Goal: Task Accomplishment & Management: Complete application form

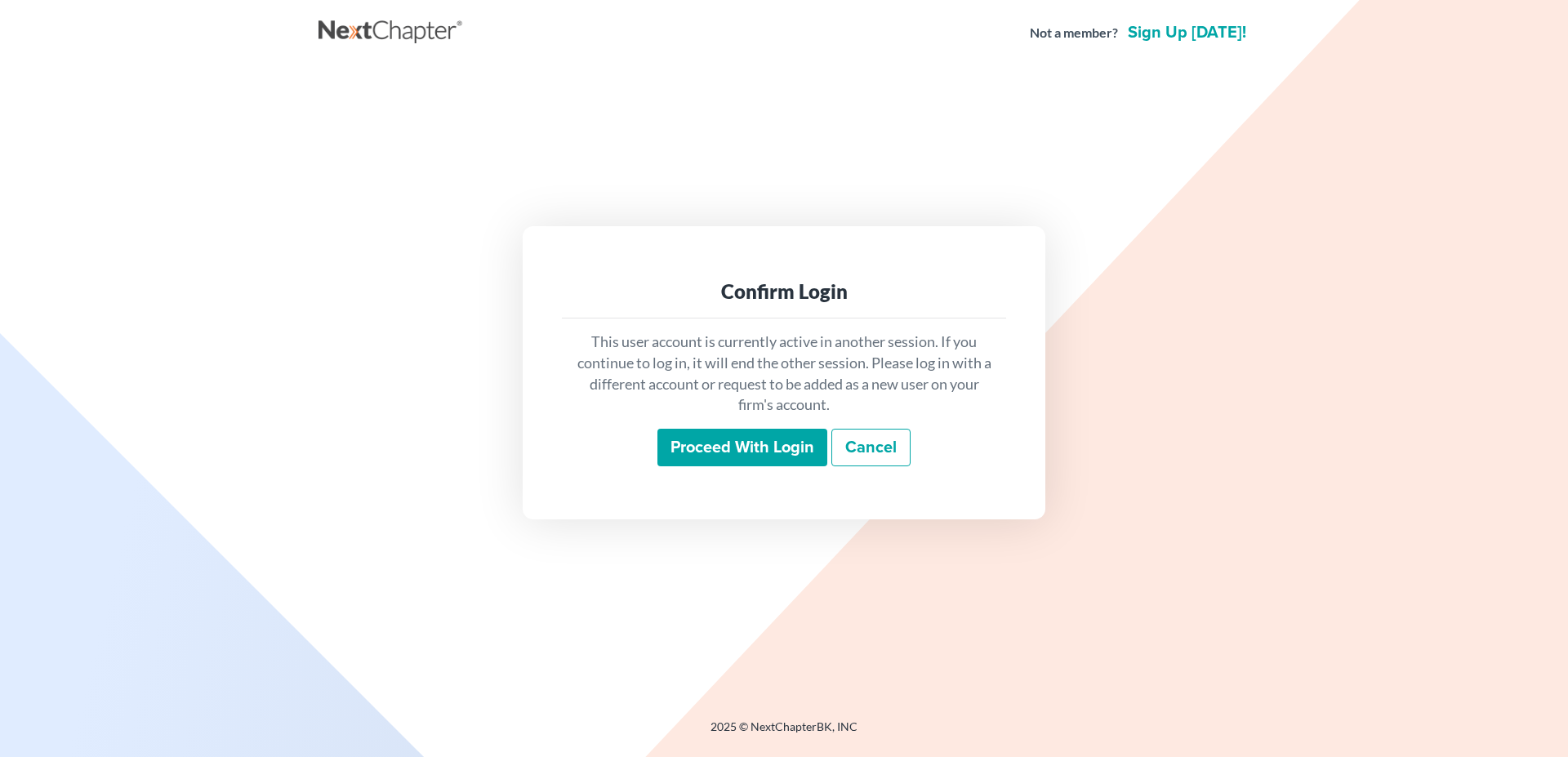
click at [761, 439] on input "Proceed with login" at bounding box center [741, 448] width 170 height 38
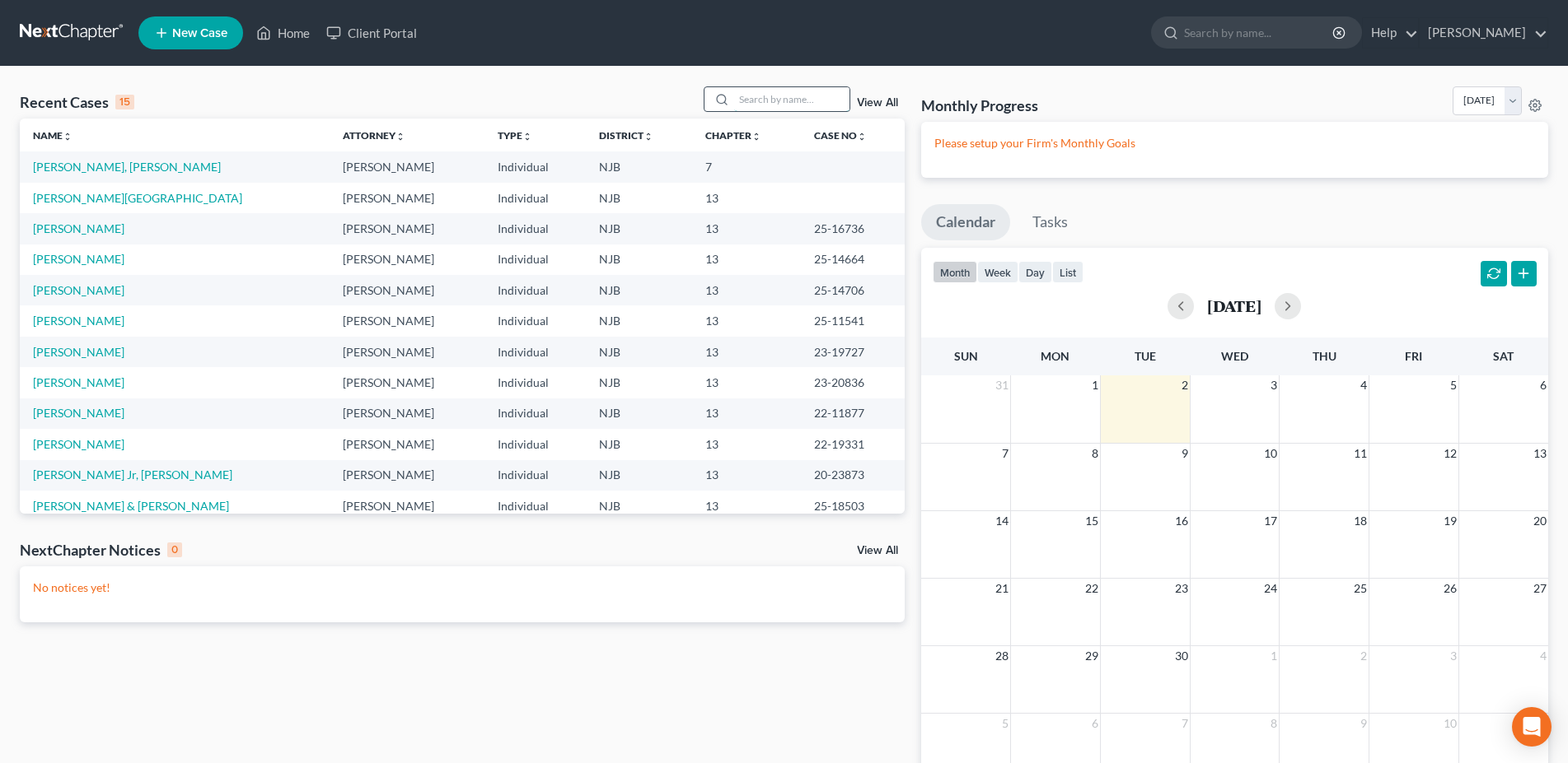
click at [753, 101] on input "search" at bounding box center [791, 98] width 116 height 24
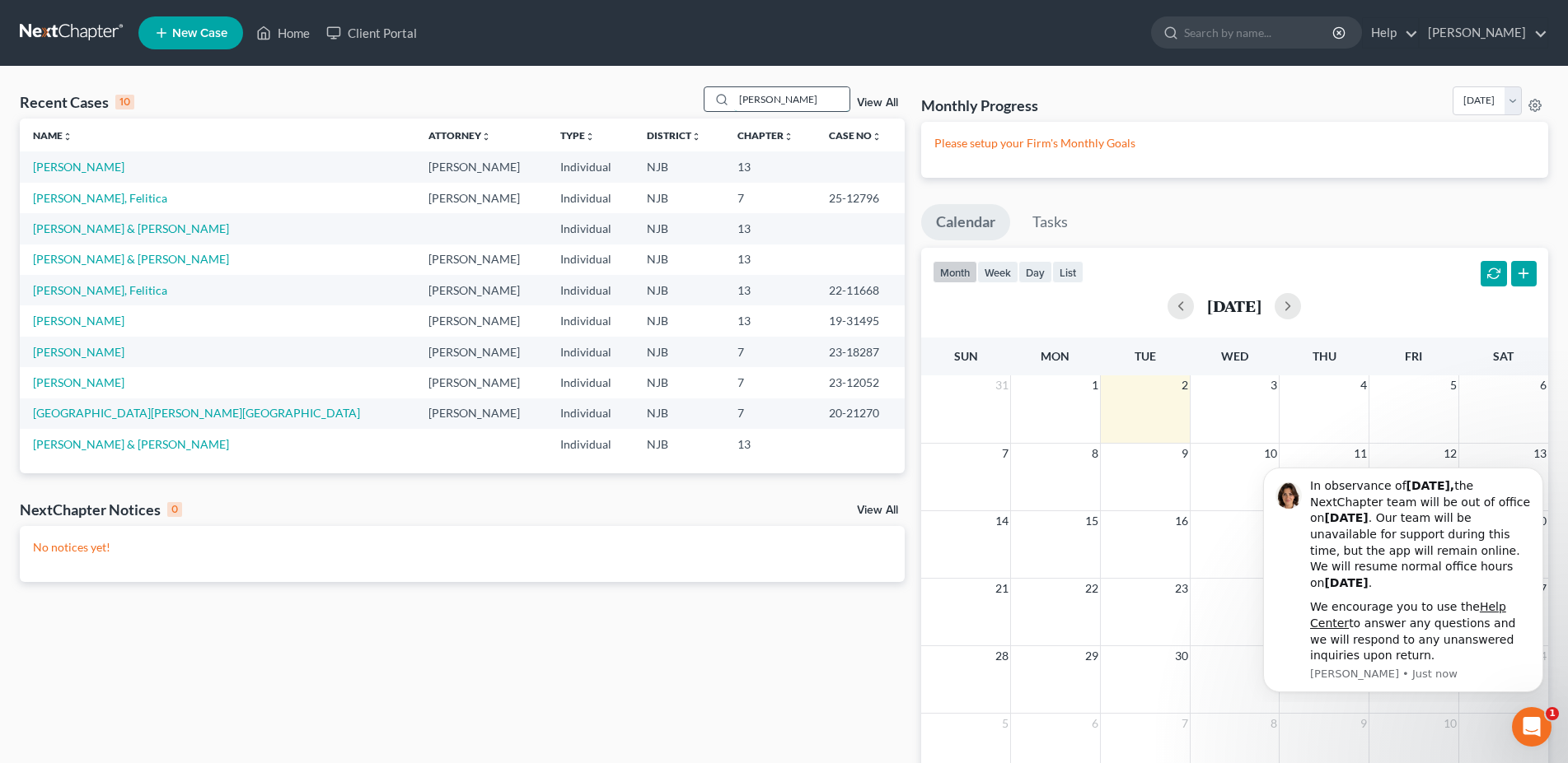
type input "corey"
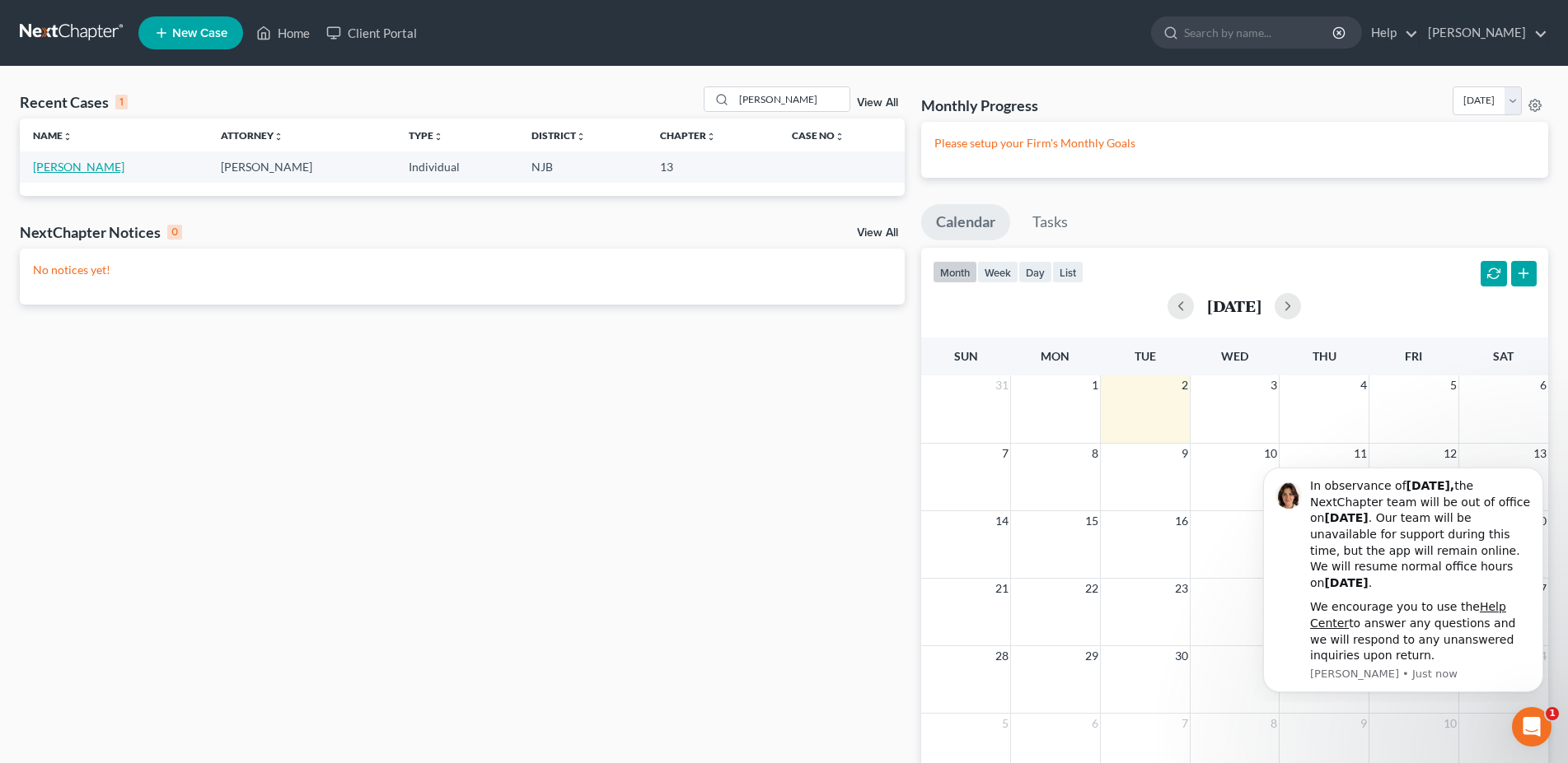
click at [53, 167] on link "Corey, Nikki" at bounding box center [78, 166] width 92 height 14
drag, startPoint x: 53, startPoint y: 167, endPoint x: 77, endPoint y: 174, distance: 25.0
click at [54, 167] on link "Corey, Nikki" at bounding box center [78, 166] width 92 height 14
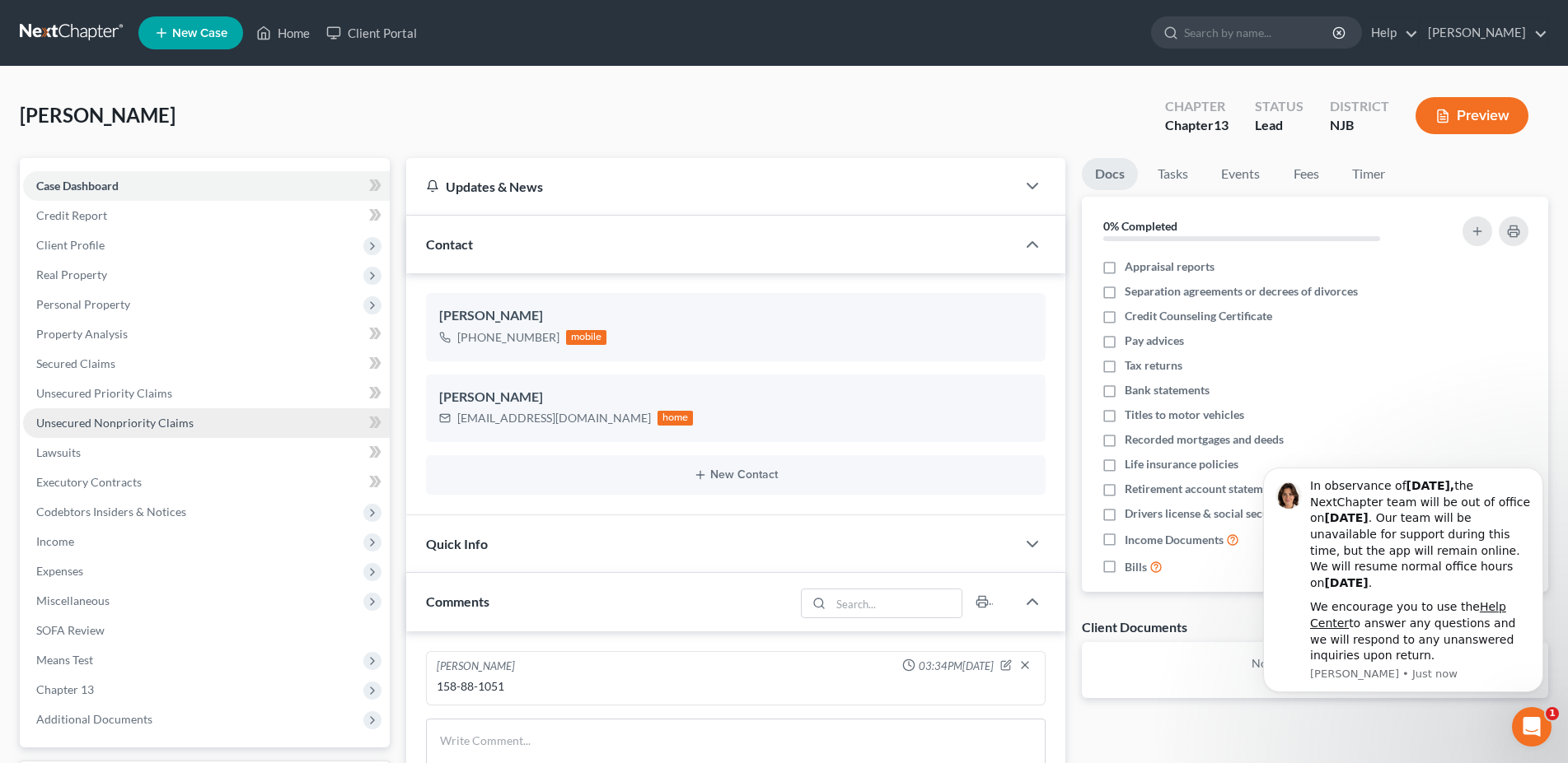
click at [228, 425] on link "Unsecured Nonpriority Claims" at bounding box center [206, 423] width 366 height 30
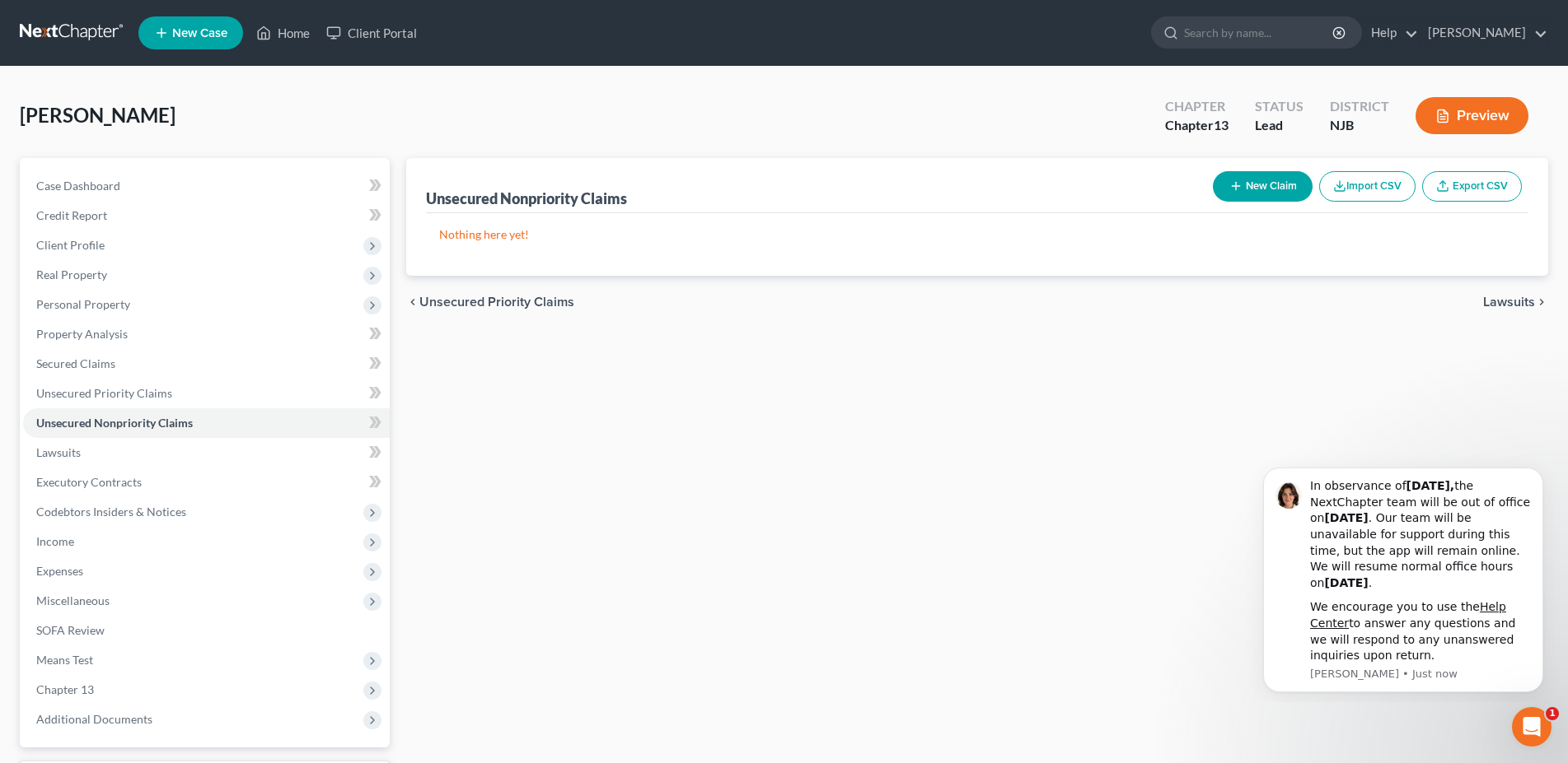
click at [1276, 185] on button "New Claim" at bounding box center [1263, 186] width 99 height 31
select select "0"
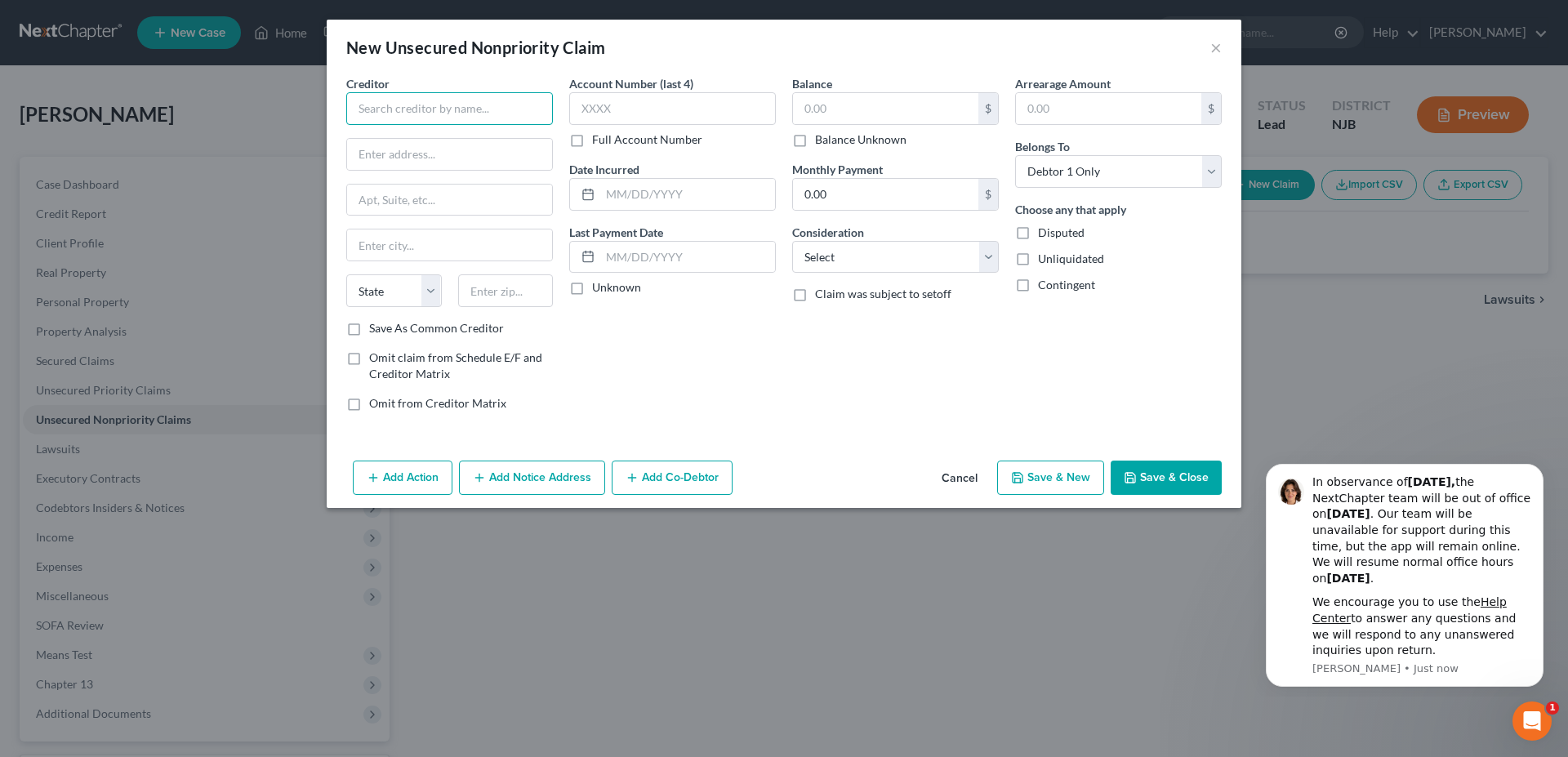
click at [410, 107] on input "text" at bounding box center [449, 108] width 207 height 32
type input "Comenity Bank-Torrid"
type input "3095 Loyalty Circle"
type input "Building A"
type input "43219"
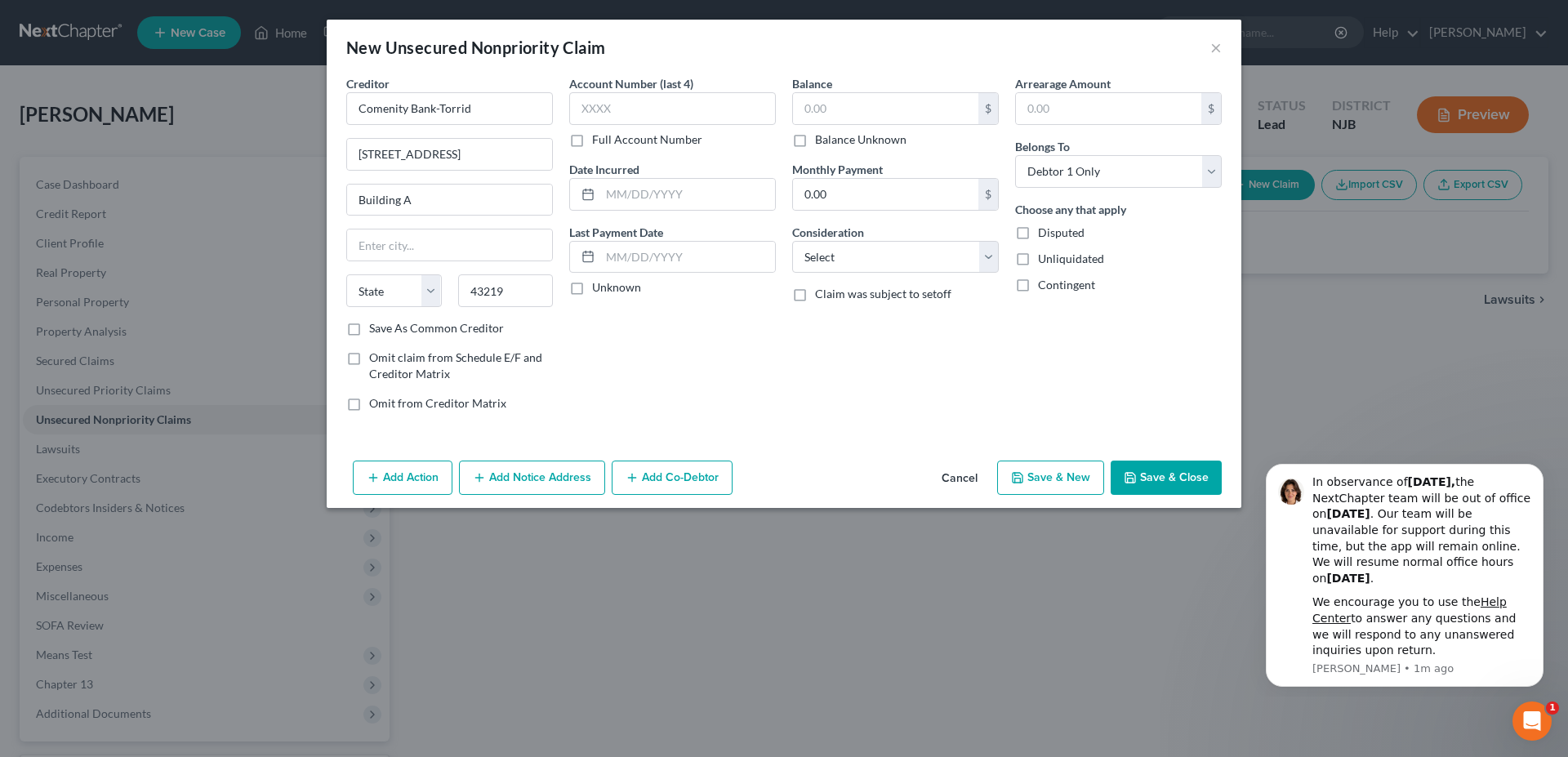
click at [721, 372] on div "Account Number (last 4) Full Account Number Date Incurred Last Payment Date Unk…" at bounding box center [672, 249] width 223 height 350
type input "Columbus"
select select "36"
click at [855, 114] on input "text" at bounding box center [885, 108] width 186 height 31
type input "1,185.00"
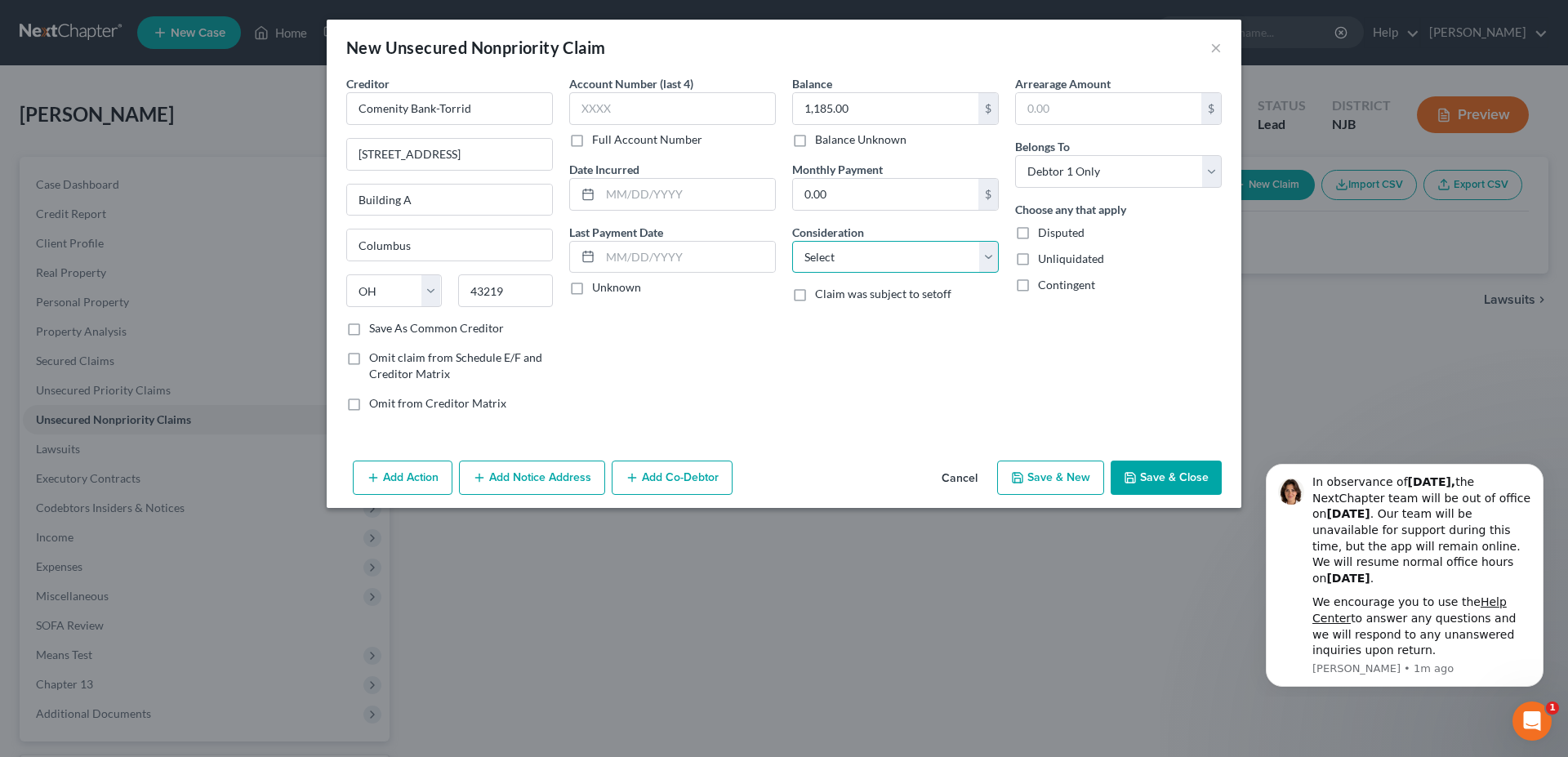
click at [792, 241] on select "Select Cable / Satellite Services Collection Agency Credit Card Debt Debt Couns…" at bounding box center [895, 257] width 207 height 32
select select "2"
click option "Credit Card Debt" at bounding box center [0, 0] width 0 height 0
click at [1042, 488] on button "Save & New" at bounding box center [1050, 478] width 107 height 34
select select "0"
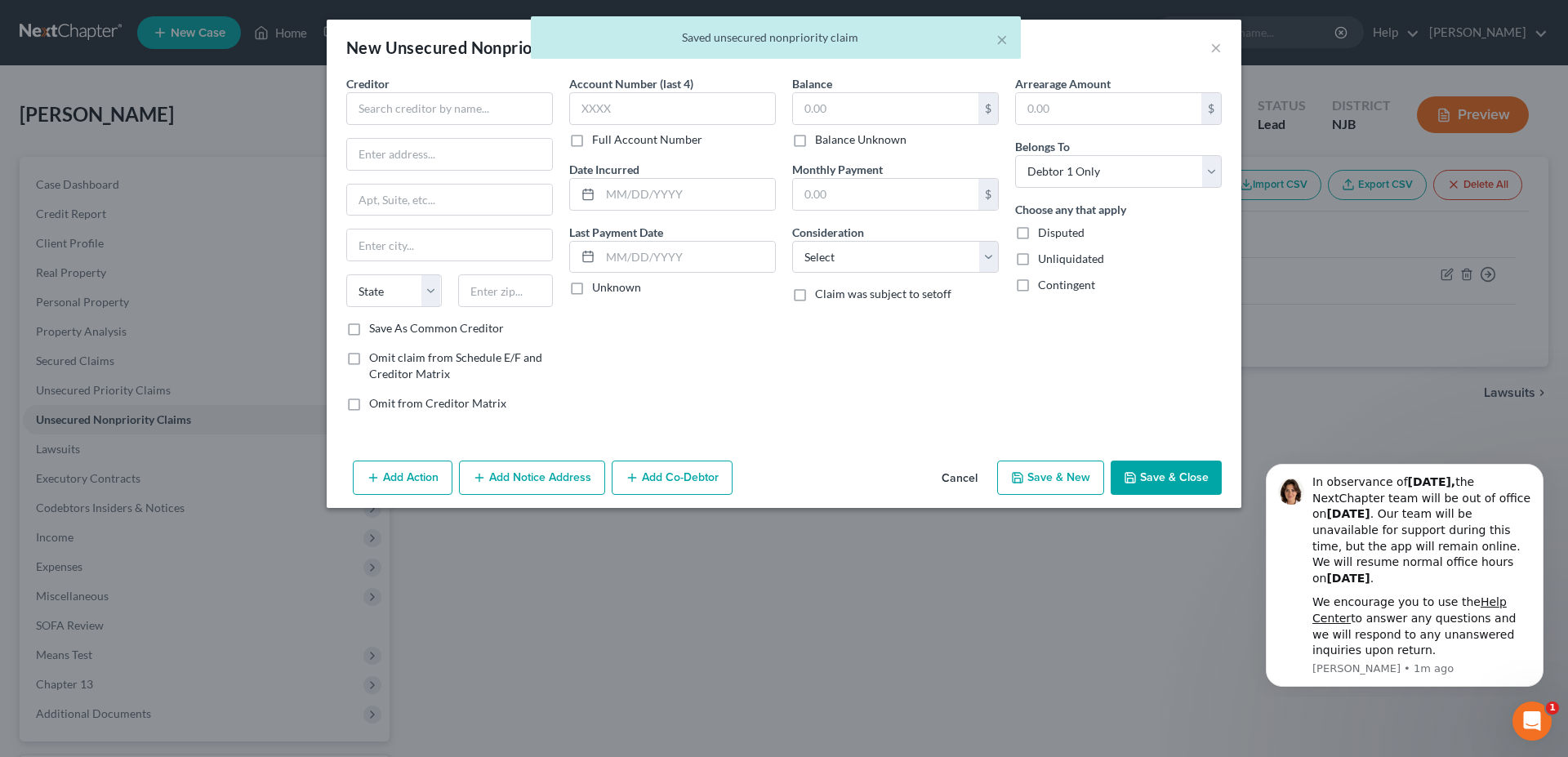
click at [672, 394] on div "Account Number (last 4) Full Account Number Date Incurred Last Payment Date Unk…" at bounding box center [672, 249] width 223 height 350
click at [378, 101] on input "text" at bounding box center [449, 108] width 207 height 32
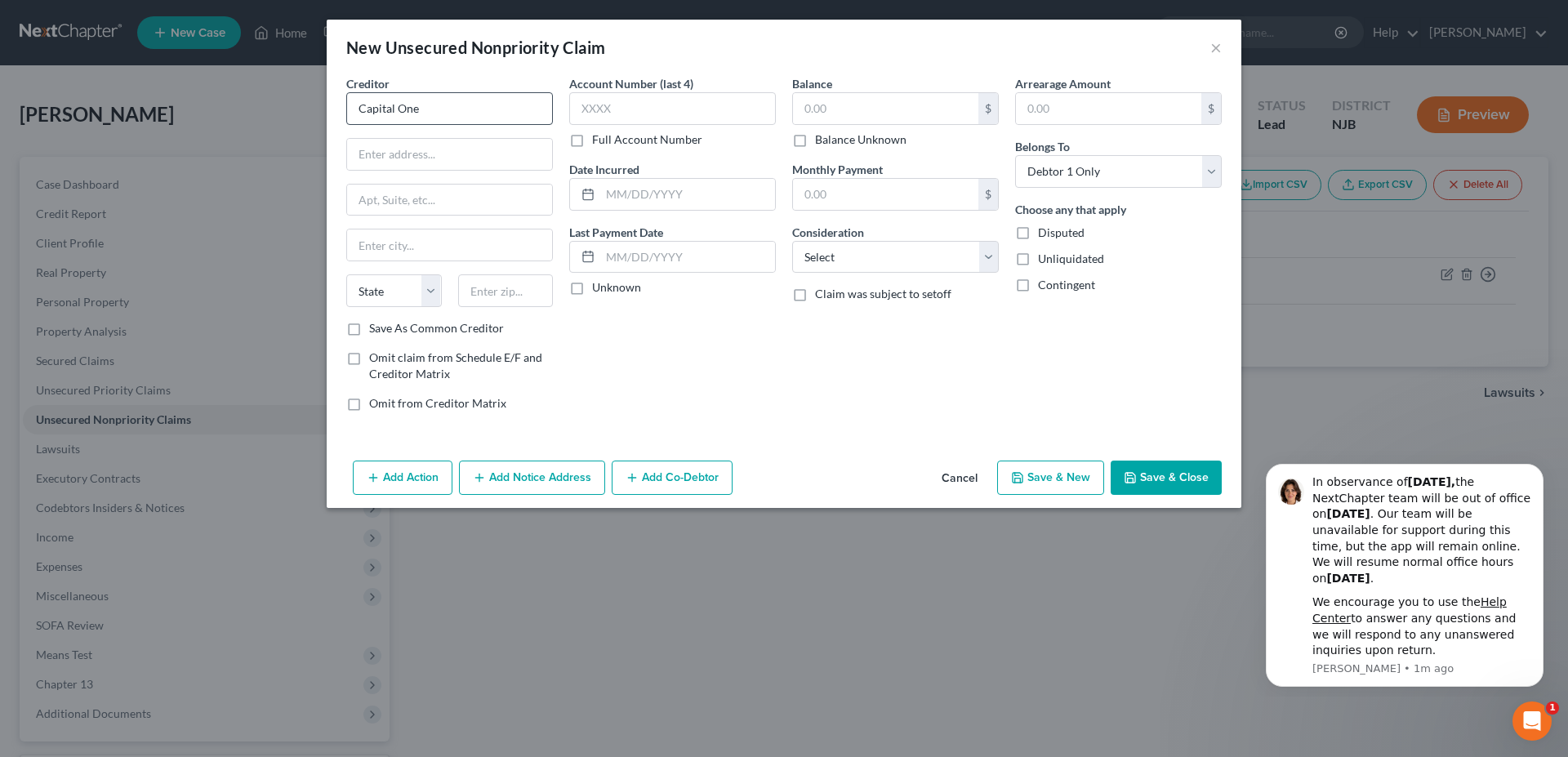
type input "Capital One"
click at [374, 157] on input "text" at bounding box center [449, 154] width 205 height 31
type input "PO Box 31293"
type input "84131"
click at [664, 367] on div "Account Number (last 4) Full Account Number Date Incurred Last Payment Date Unk…" at bounding box center [672, 249] width 223 height 350
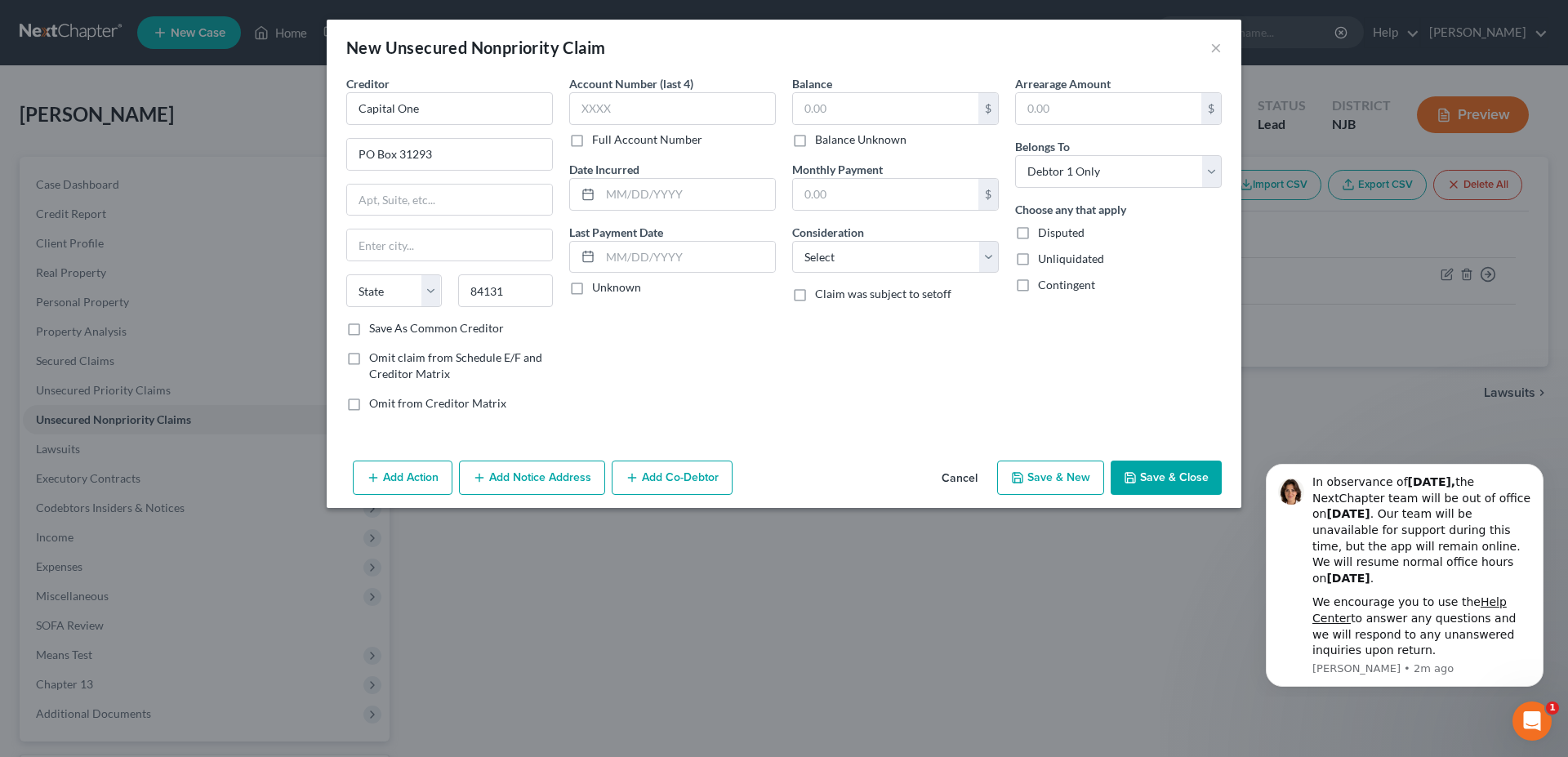
click at [664, 367] on div "Account Number (last 4) Full Account Number Date Incurred Last Payment Date Unk…" at bounding box center [672, 249] width 223 height 350
type input "Salt Lake City"
select select "46"
click at [819, 113] on input "text" at bounding box center [885, 108] width 186 height 31
type input "472.00"
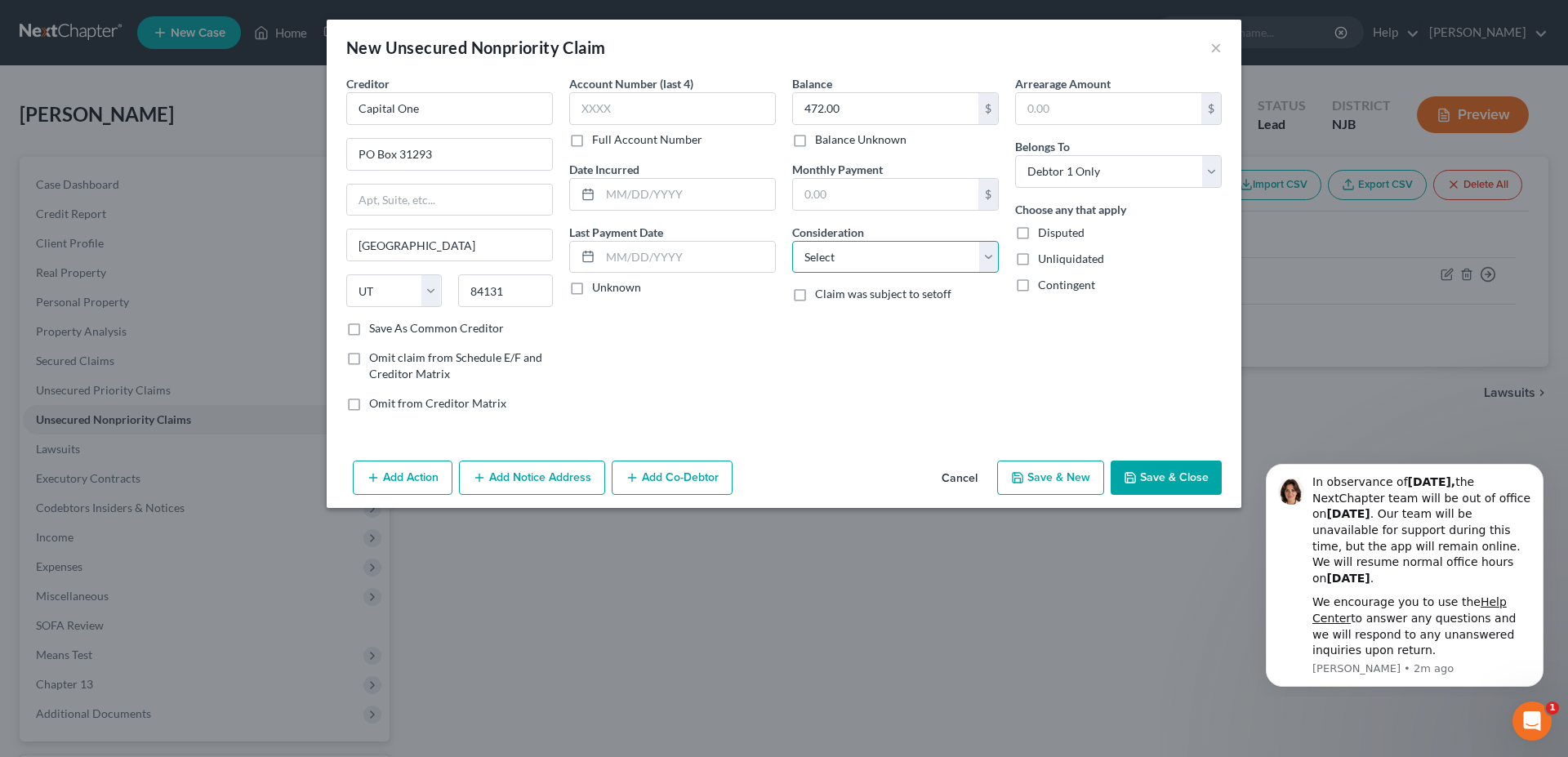
click at [792, 241] on select "Select Cable / Satellite Services Collection Agency Credit Card Debt Debt Couns…" at bounding box center [895, 257] width 207 height 32
select select "2"
click option "Credit Card Debt" at bounding box center [0, 0] width 0 height 0
click at [902, 351] on div "Balance 472.00 $ Balance Unknown Balance Undetermined 472.00 $ Balance Unknown …" at bounding box center [895, 249] width 223 height 350
click at [1021, 482] on icon "button" at bounding box center [1017, 478] width 13 height 13
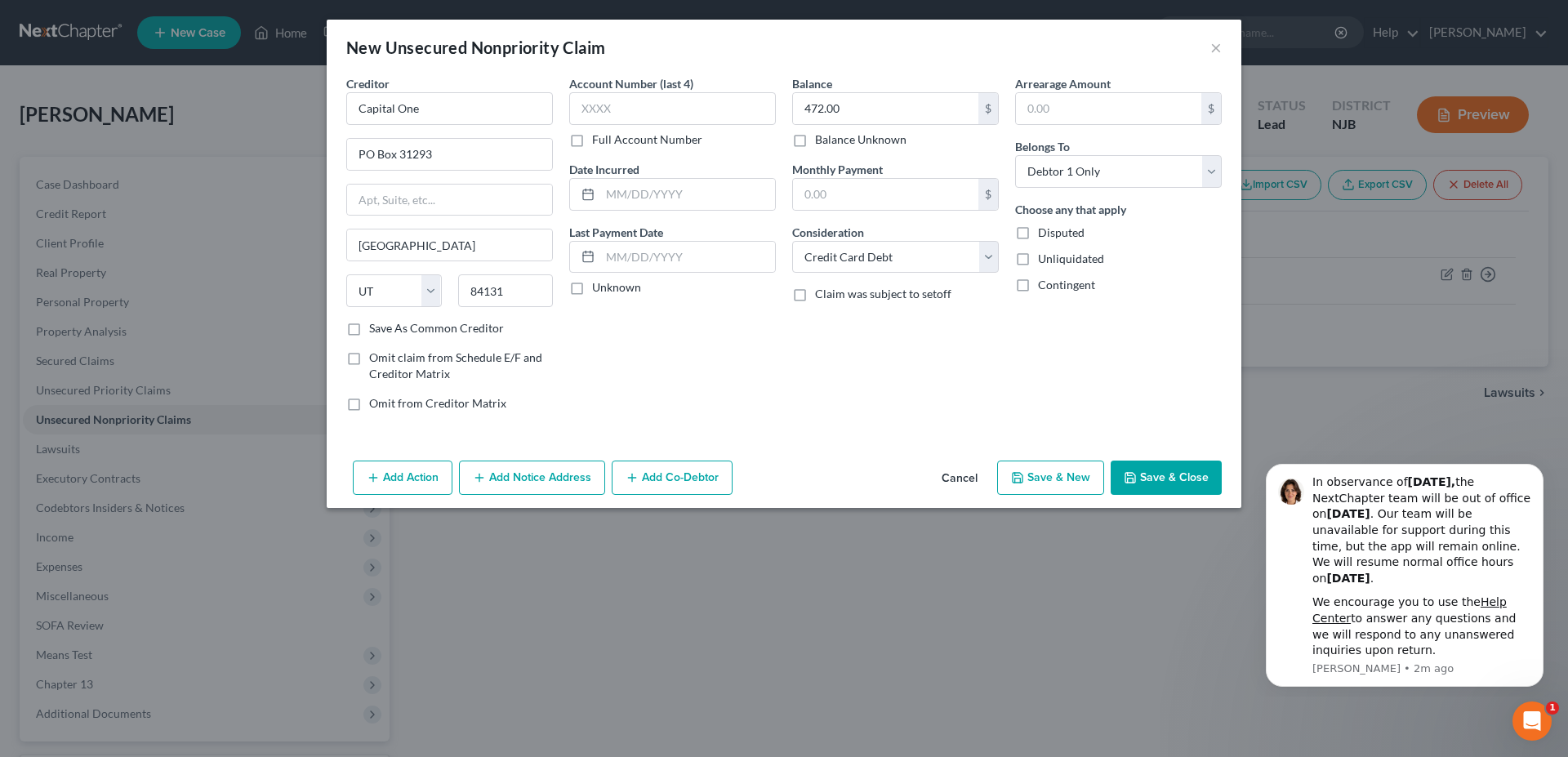
select select "0"
type input "0.00"
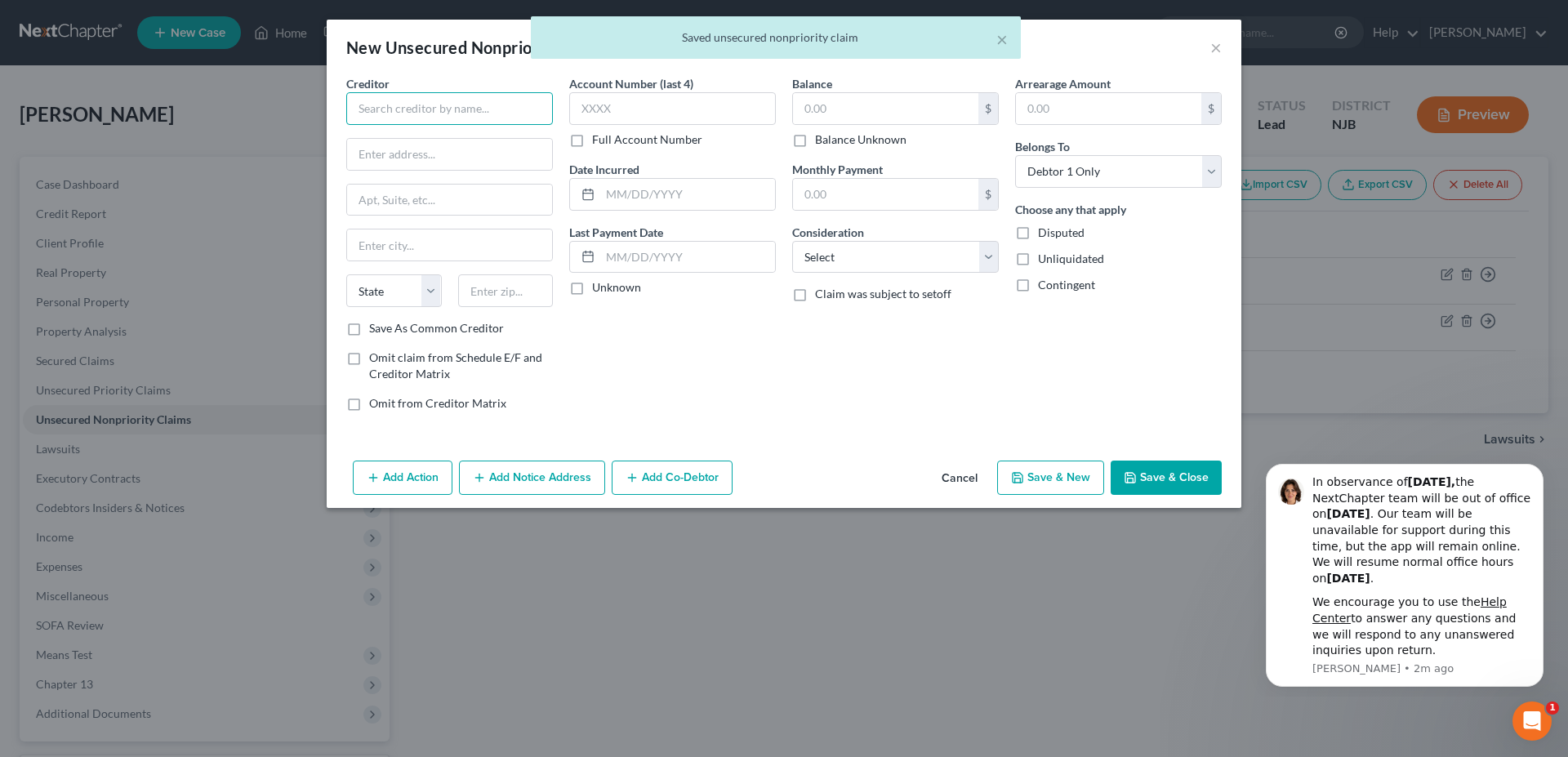
click at [397, 115] on input "text" at bounding box center [449, 108] width 207 height 32
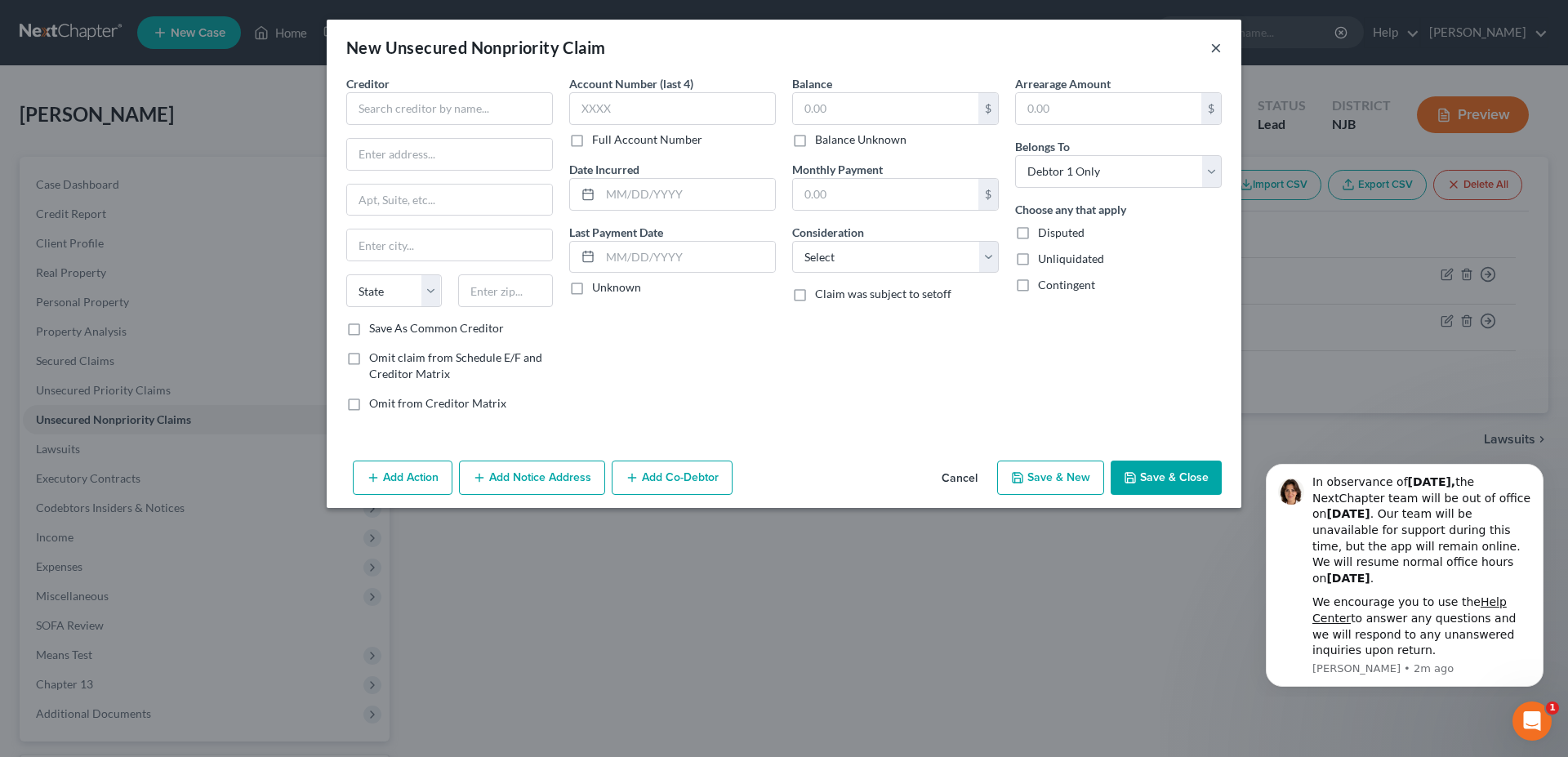
click at [1215, 50] on button "×" at bounding box center [1215, 47] width 11 height 20
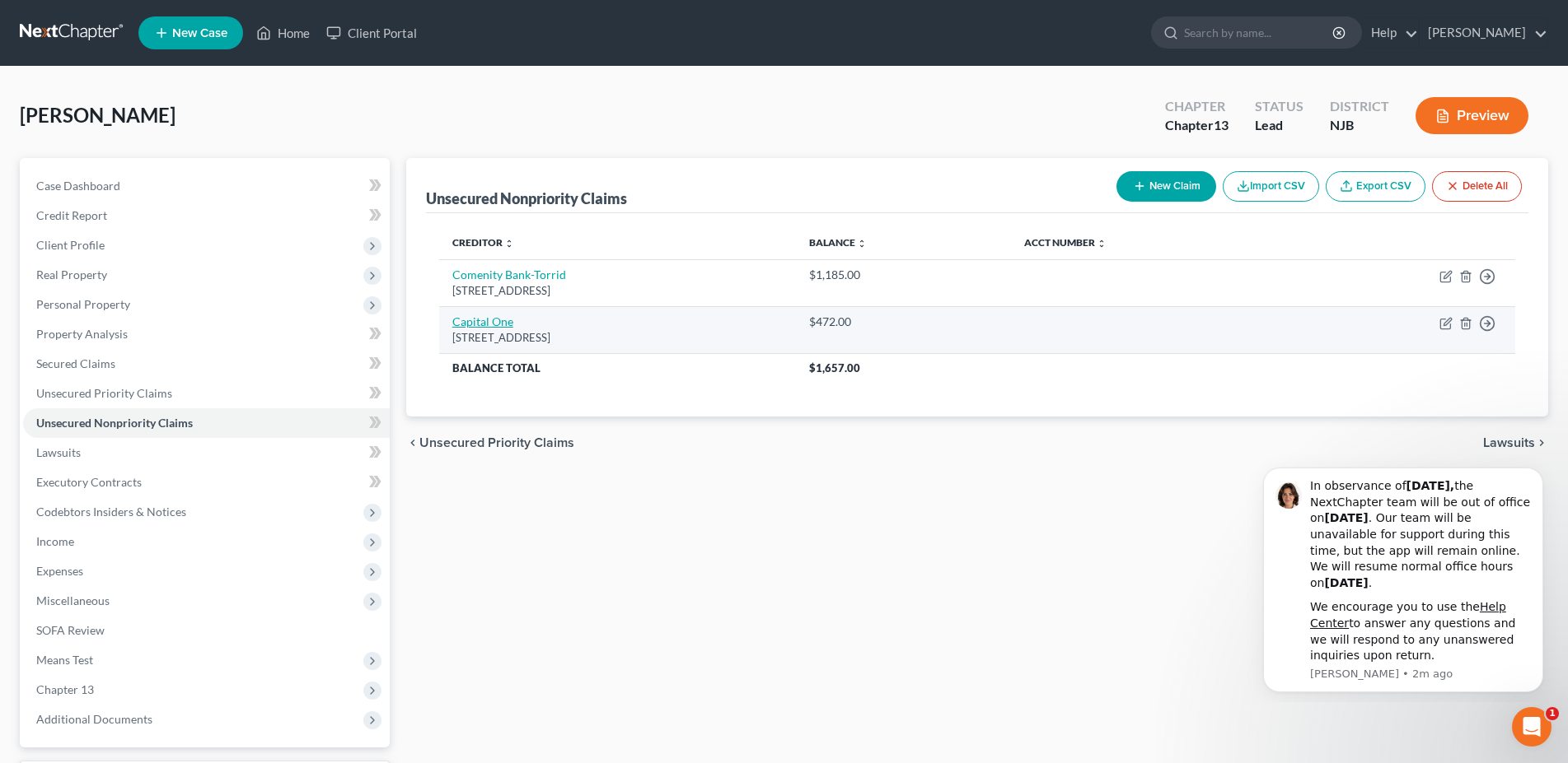
click at [490, 322] on link "Capital One" at bounding box center [483, 321] width 61 height 14
select select "46"
select select "2"
select select "0"
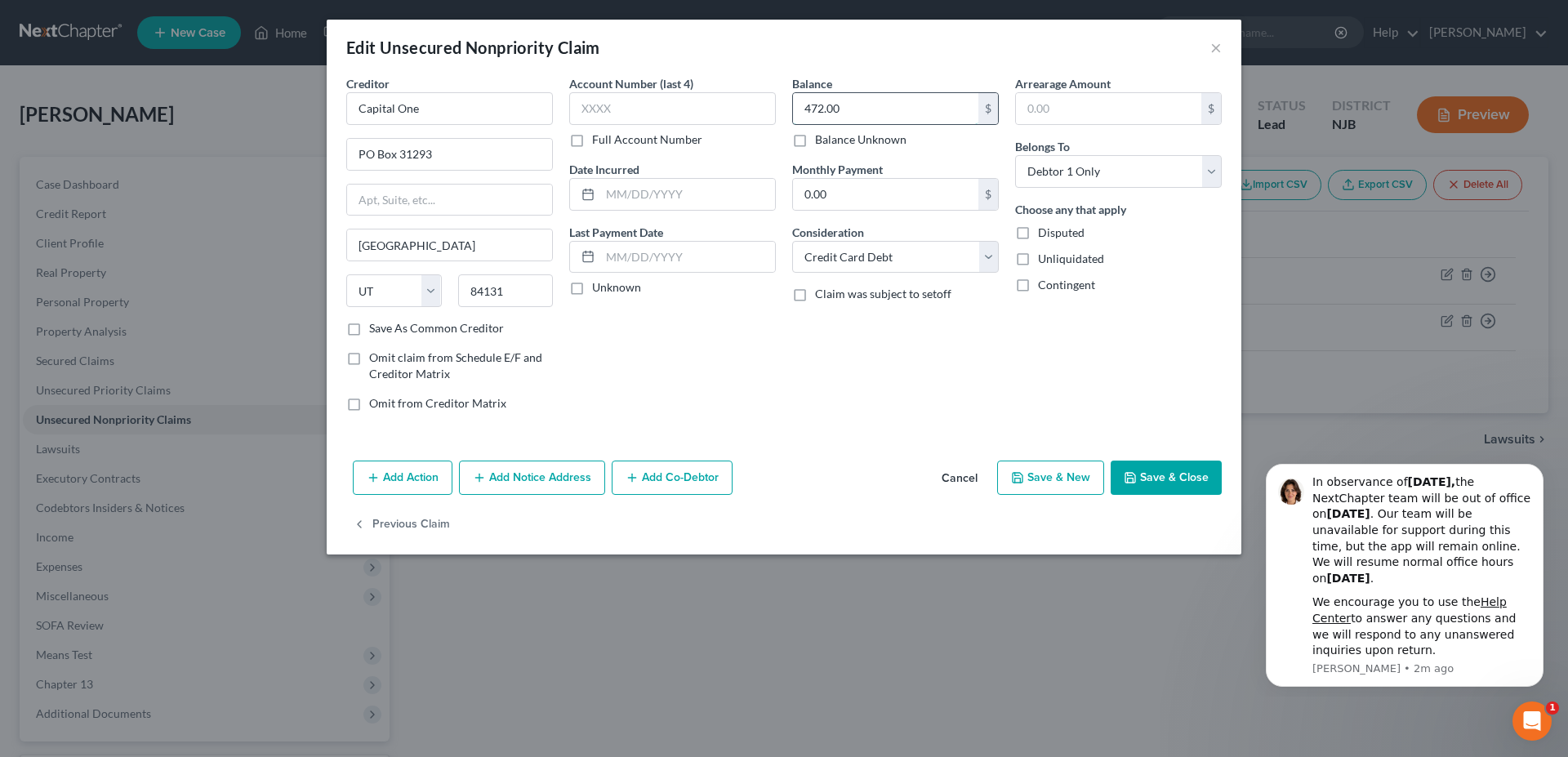
click at [865, 111] on input "472.00" at bounding box center [885, 108] width 186 height 31
type input "4,600.00"
drag, startPoint x: 1038, startPoint y: 483, endPoint x: 978, endPoint y: 462, distance: 63.6
click at [1038, 485] on button "Save & New" at bounding box center [1050, 478] width 107 height 34
select select "0"
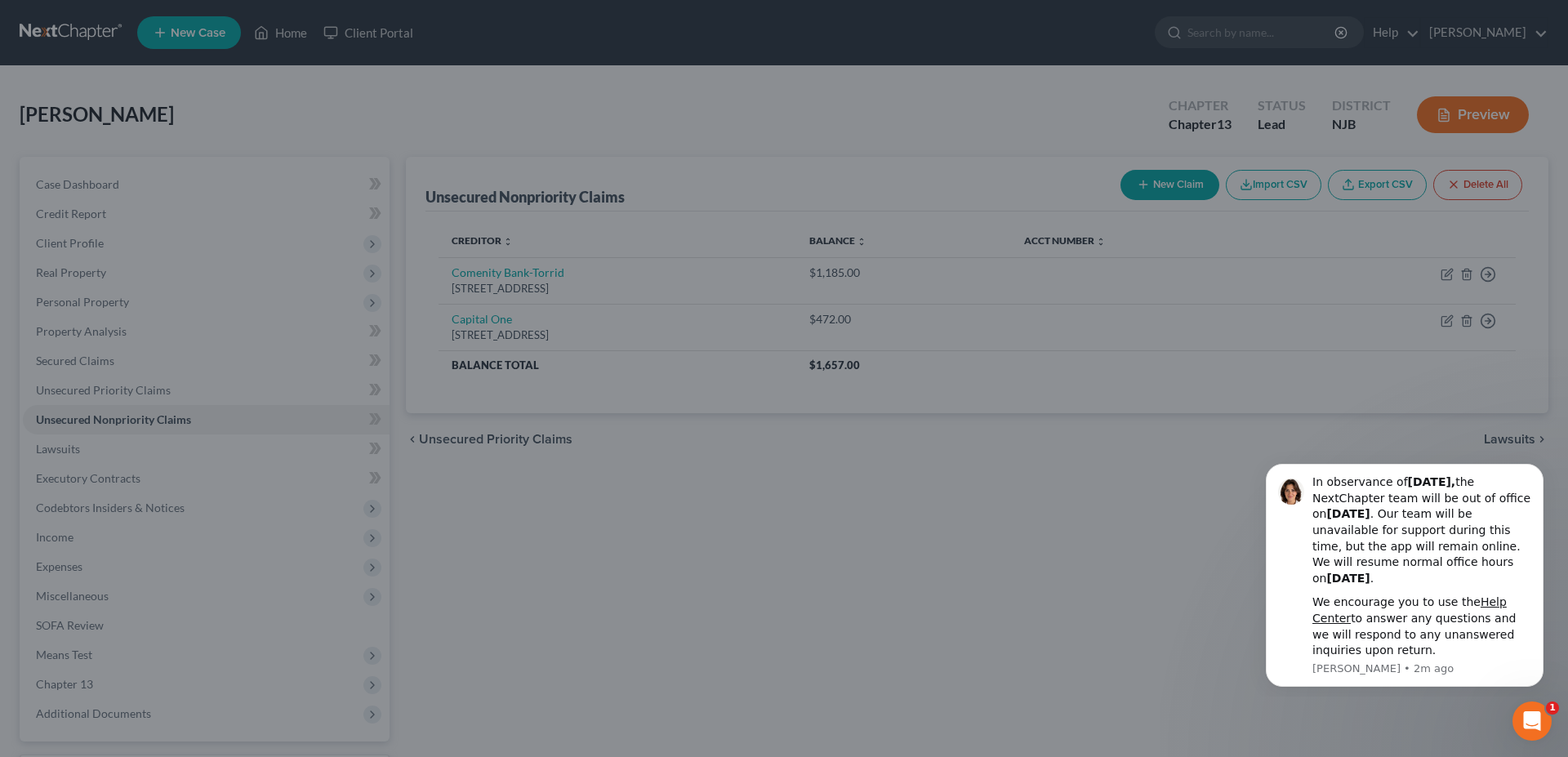
type input "0"
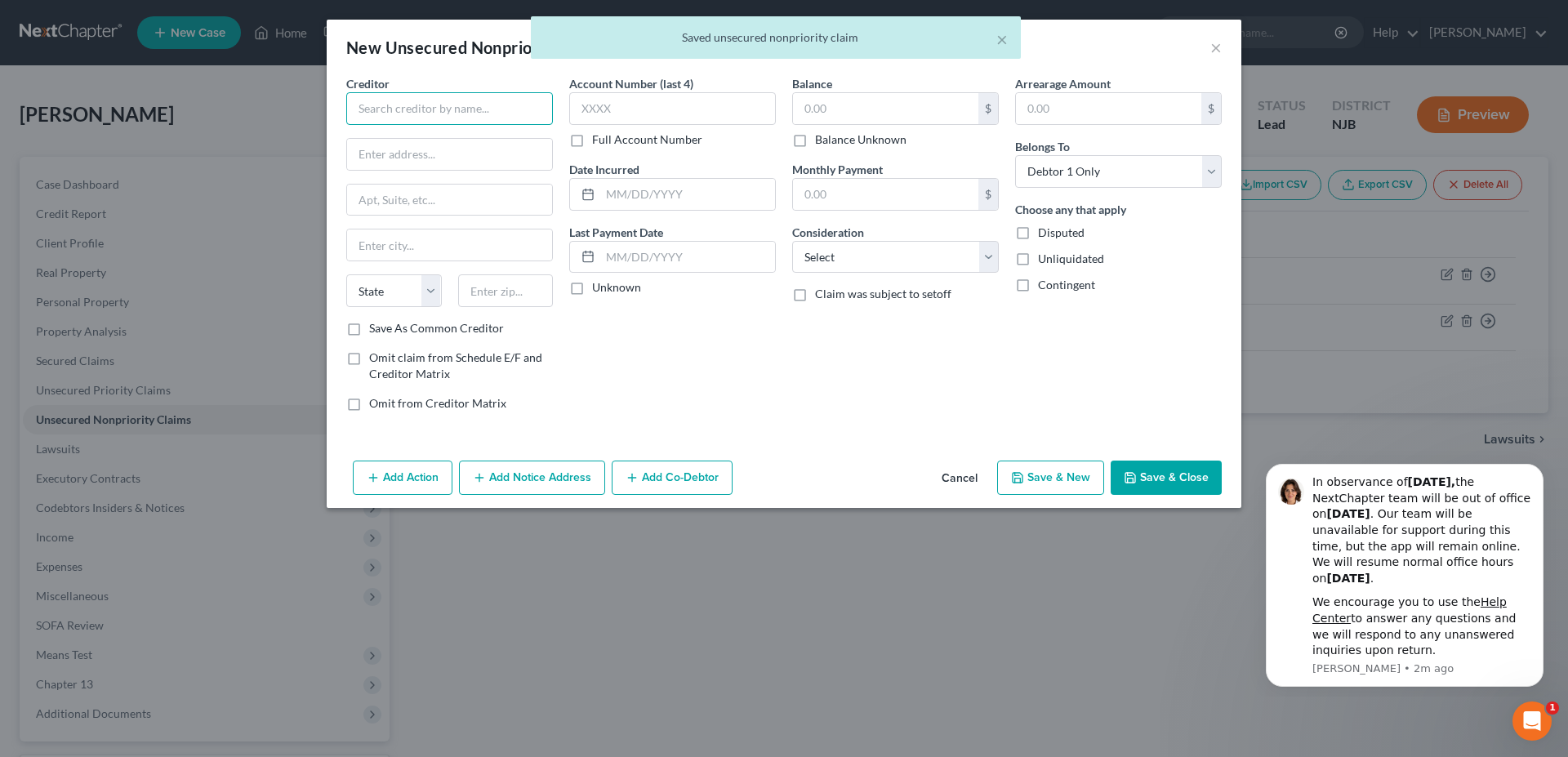
click at [376, 110] on input "text" at bounding box center [449, 108] width 207 height 32
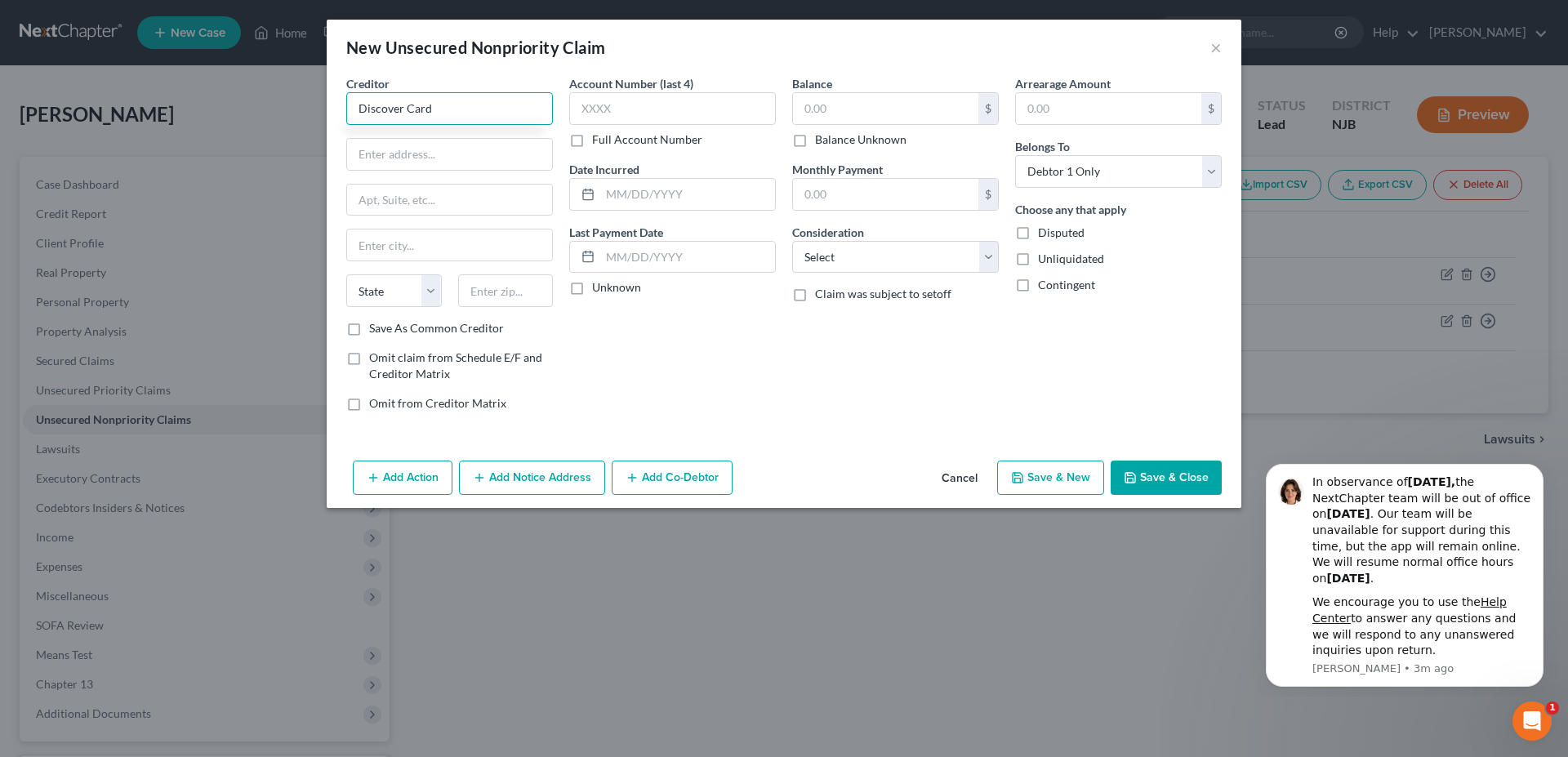
type input "Discover Card"
type input "PO Box 30939"
type input "84130"
click at [691, 366] on div "Account Number (last 4) Full Account Number Date Incurred Last Payment Date Unk…" at bounding box center [672, 249] width 223 height 350
type input "Salt Lake City"
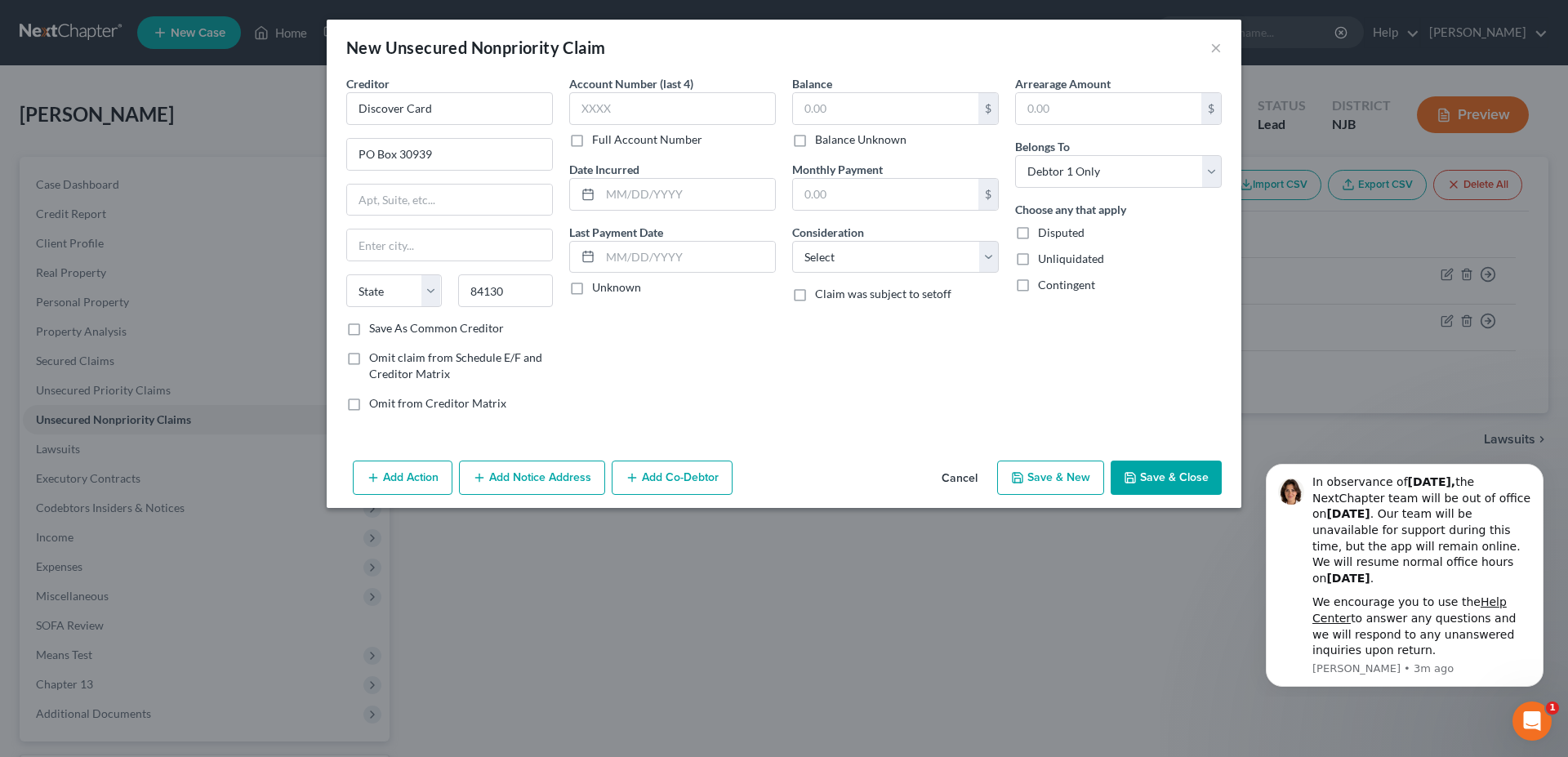
select select "46"
click at [818, 115] on input "text" at bounding box center [885, 108] width 186 height 31
type input "1,865.00"
click at [792, 241] on select "Select Cable / Satellite Services Collection Agency Credit Card Debt Debt Couns…" at bounding box center [895, 257] width 207 height 32
select select "2"
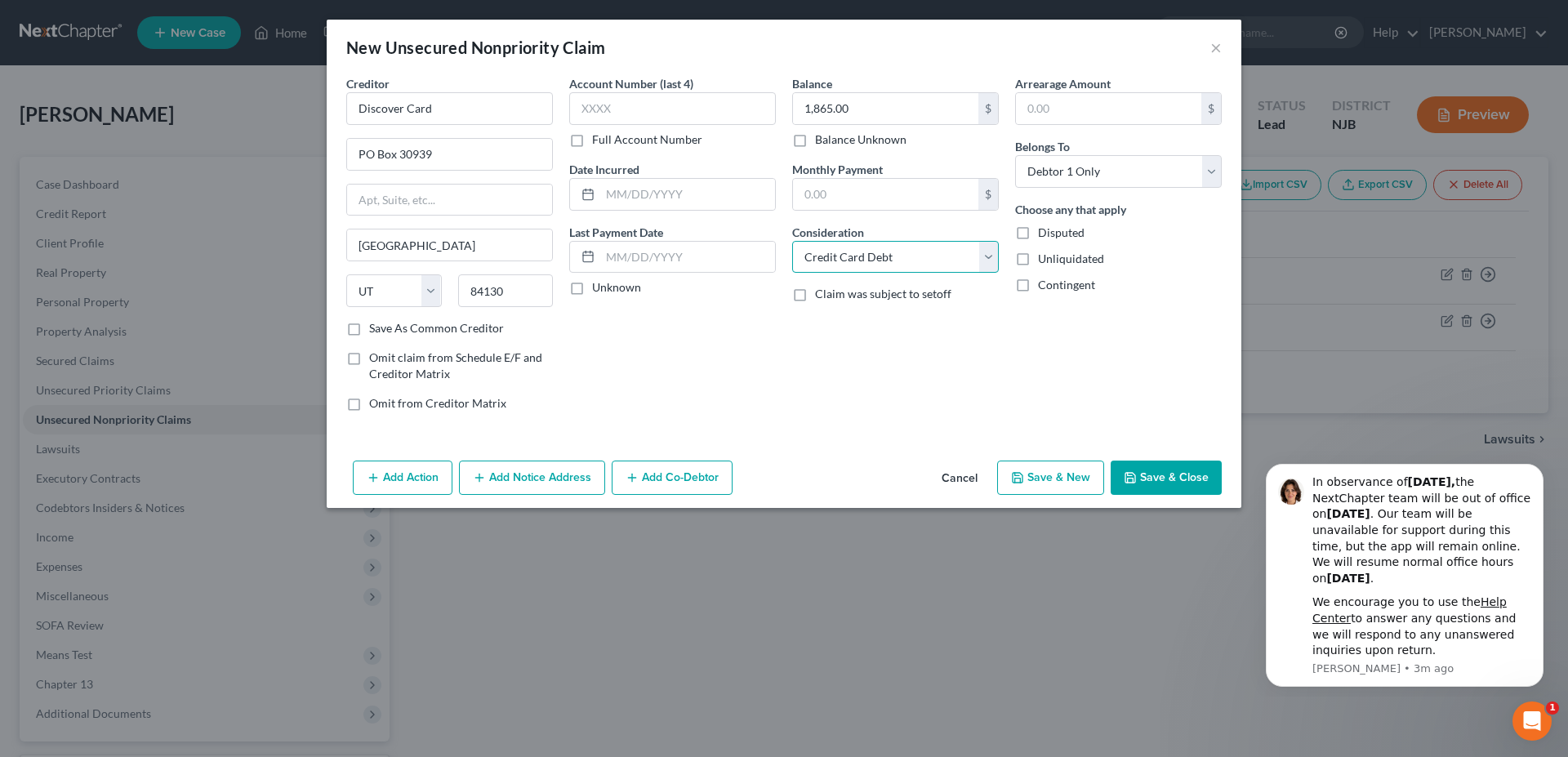
click option "Credit Card Debt" at bounding box center [0, 0] width 0 height 0
click at [1035, 478] on button "Save & New" at bounding box center [1050, 478] width 107 height 34
select select "0"
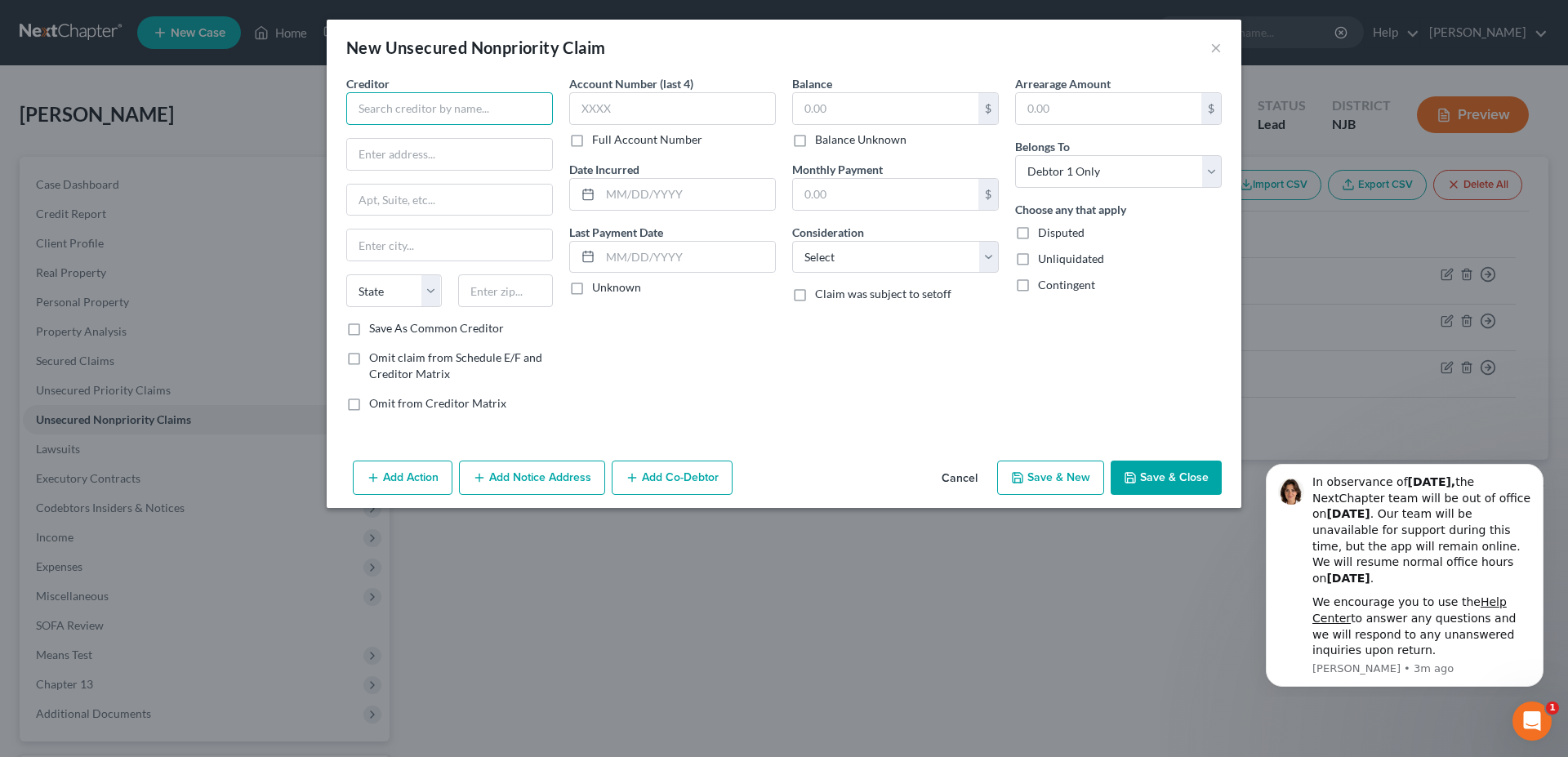
click at [410, 103] on input "text" at bounding box center [449, 108] width 207 height 32
type input "One Main Financial"
type input "PO Box 1010"
type input "47706"
click at [733, 341] on div "Account Number (last 4) Full Account Number Date Incurred Last Payment Date Unk…" at bounding box center [672, 249] width 223 height 350
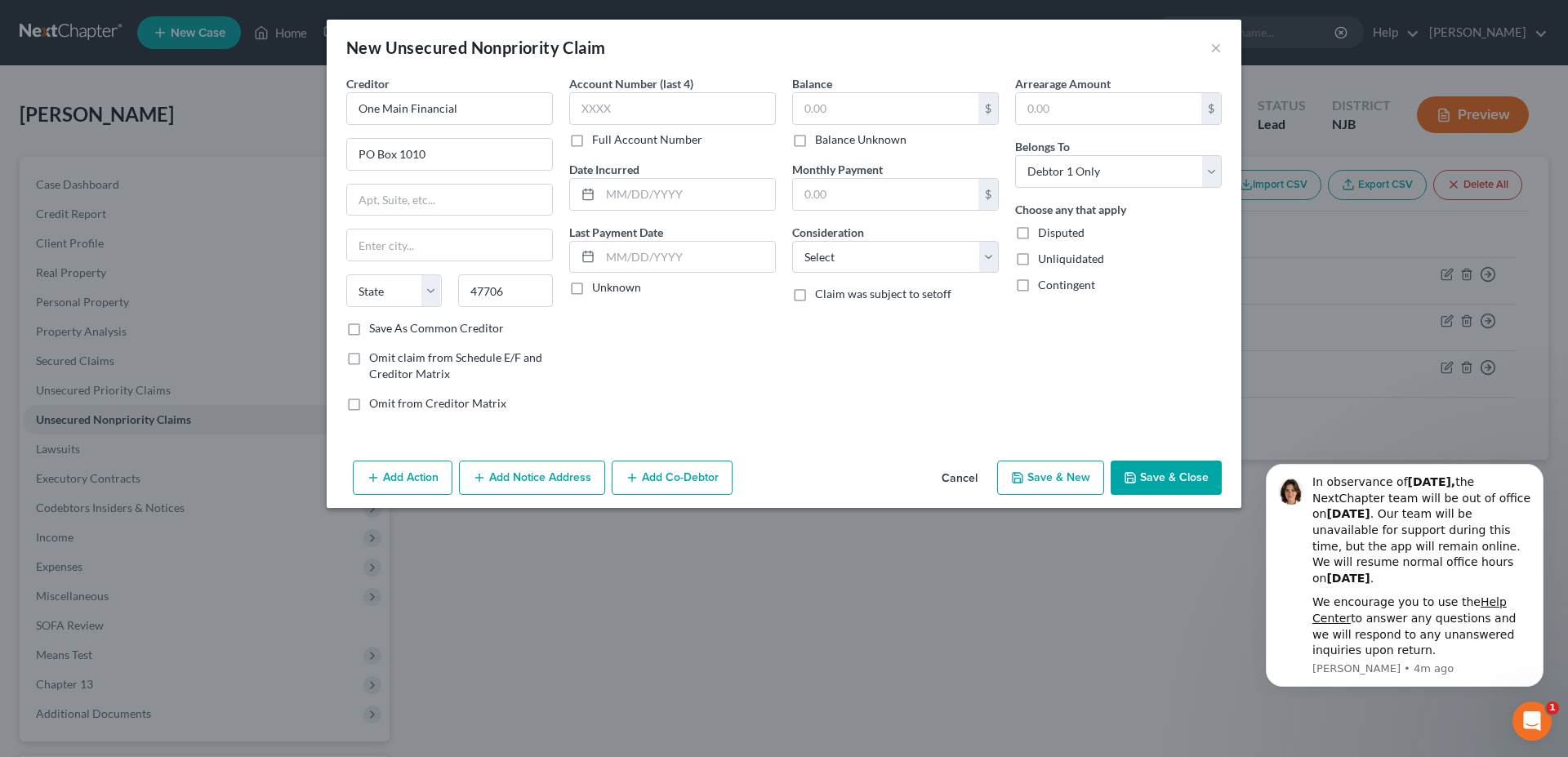
type input "Evansville"
select select "15"
click at [828, 109] on input "text" at bounding box center [885, 108] width 186 height 31
type input "5,835.00"
click at [792, 241] on select "Select Cable / Satellite Services Collection Agency Credit Card Debt Debt Couns…" at bounding box center [895, 257] width 207 height 32
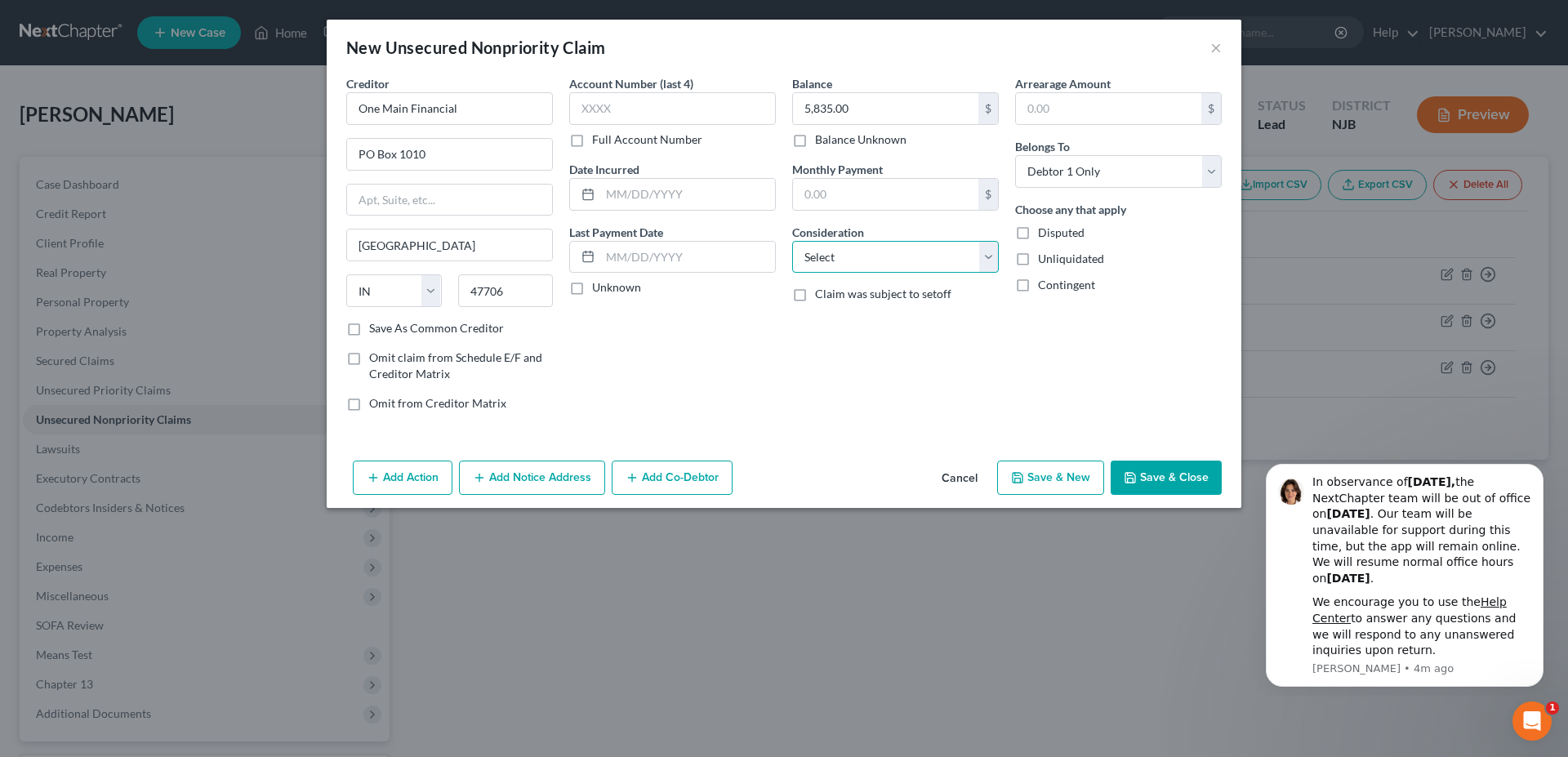
select select "14"
click option "Other" at bounding box center [0, 0] width 0 height 0
click at [1011, 473] on button "Save & New" at bounding box center [1050, 478] width 107 height 34
select select "0"
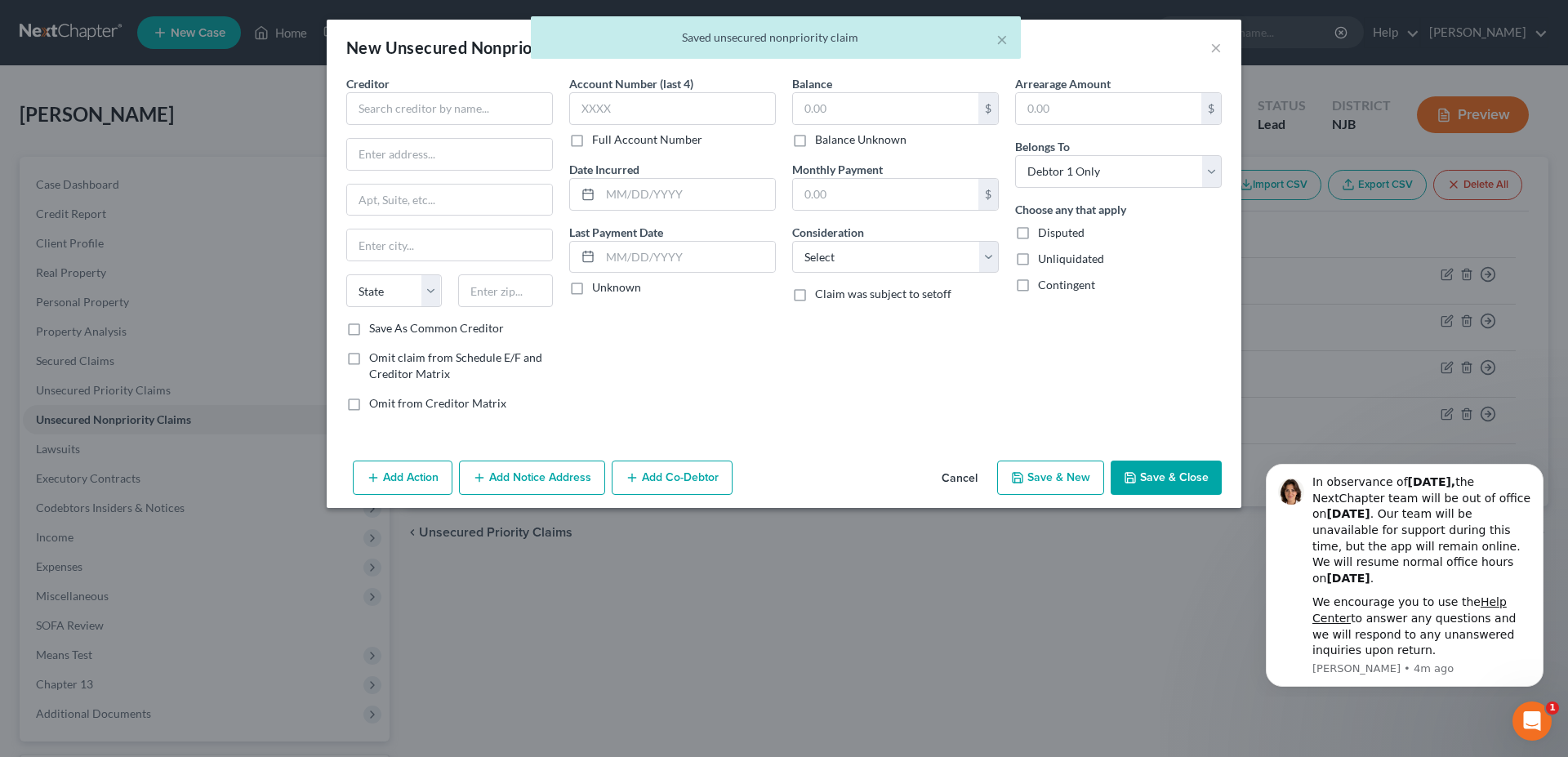
type input "0.00"
click at [388, 109] on input "text" at bounding box center [449, 108] width 207 height 32
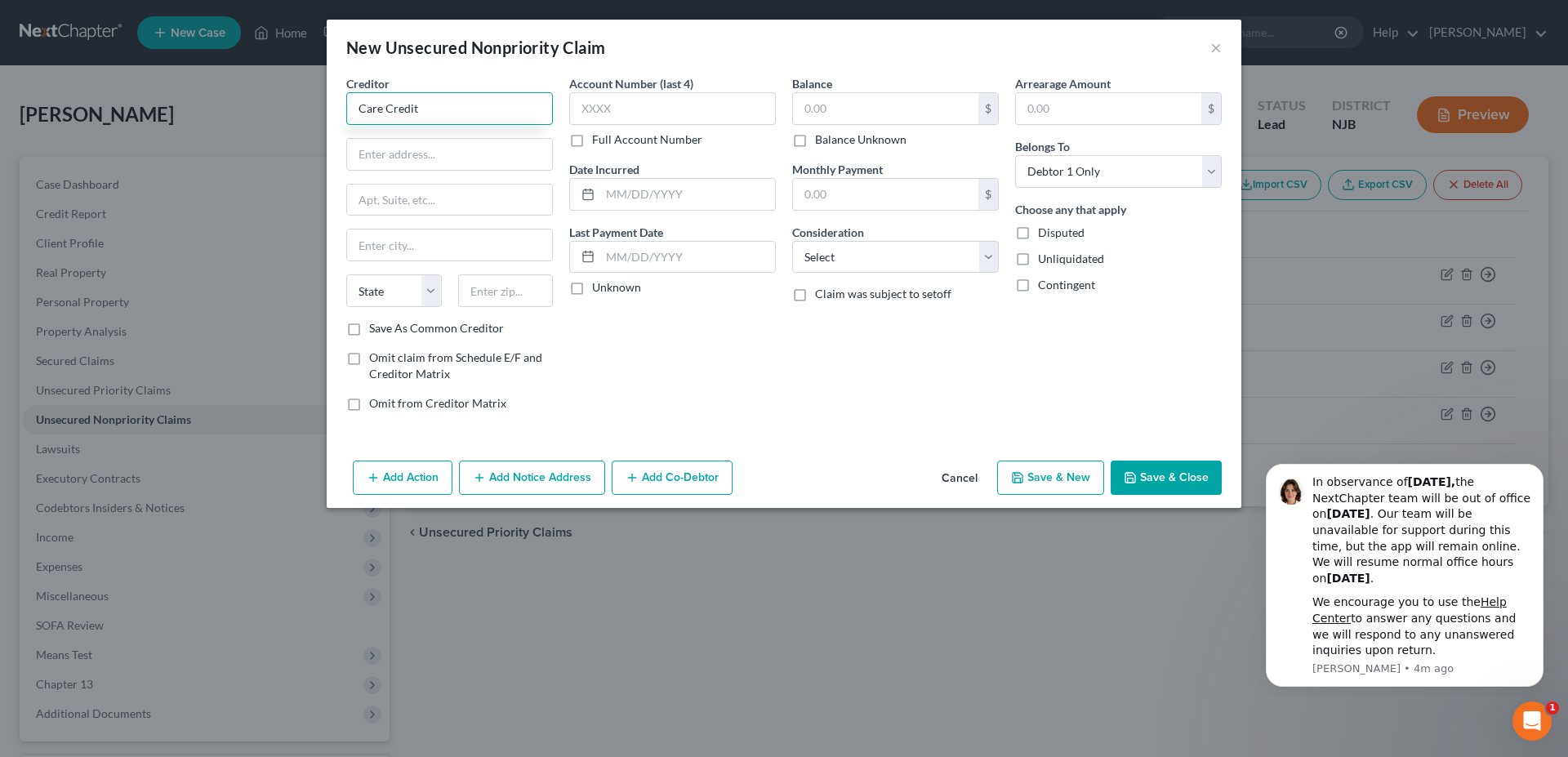
type input "Care Credit"
type input "PO Box 965036"
type input "32896"
type input "Orlando"
select select "9"
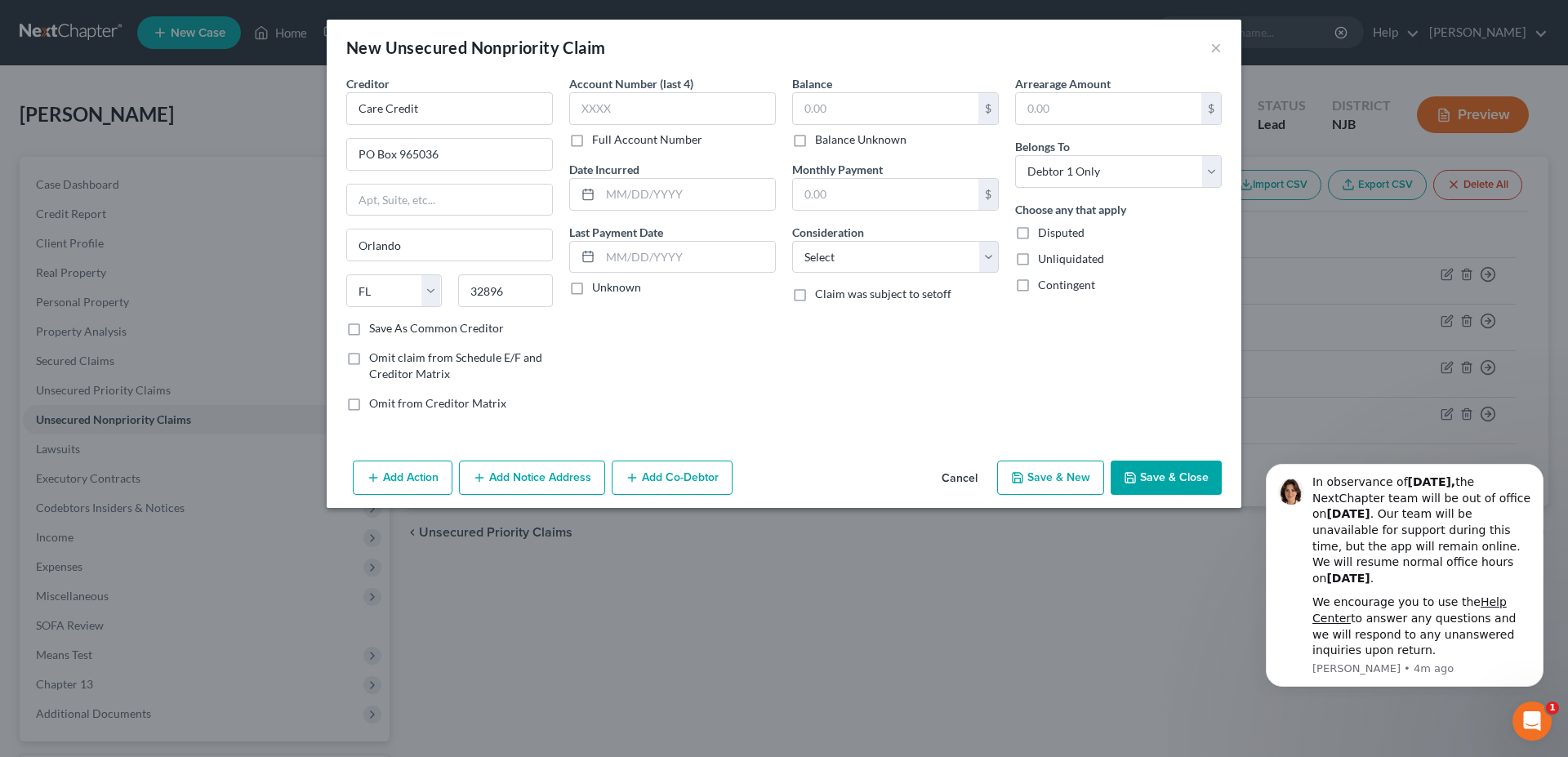
click at [647, 337] on div "Account Number (last 4) Full Account Number Date Incurred Last Payment Date Unk…" at bounding box center [672, 249] width 223 height 350
click at [879, 112] on input "text" at bounding box center [885, 108] width 186 height 31
type input "390.00"
click at [792, 241] on select "Select Cable / Satellite Services Collection Agency Credit Card Debt Debt Couns…" at bounding box center [895, 257] width 207 height 32
select select "2"
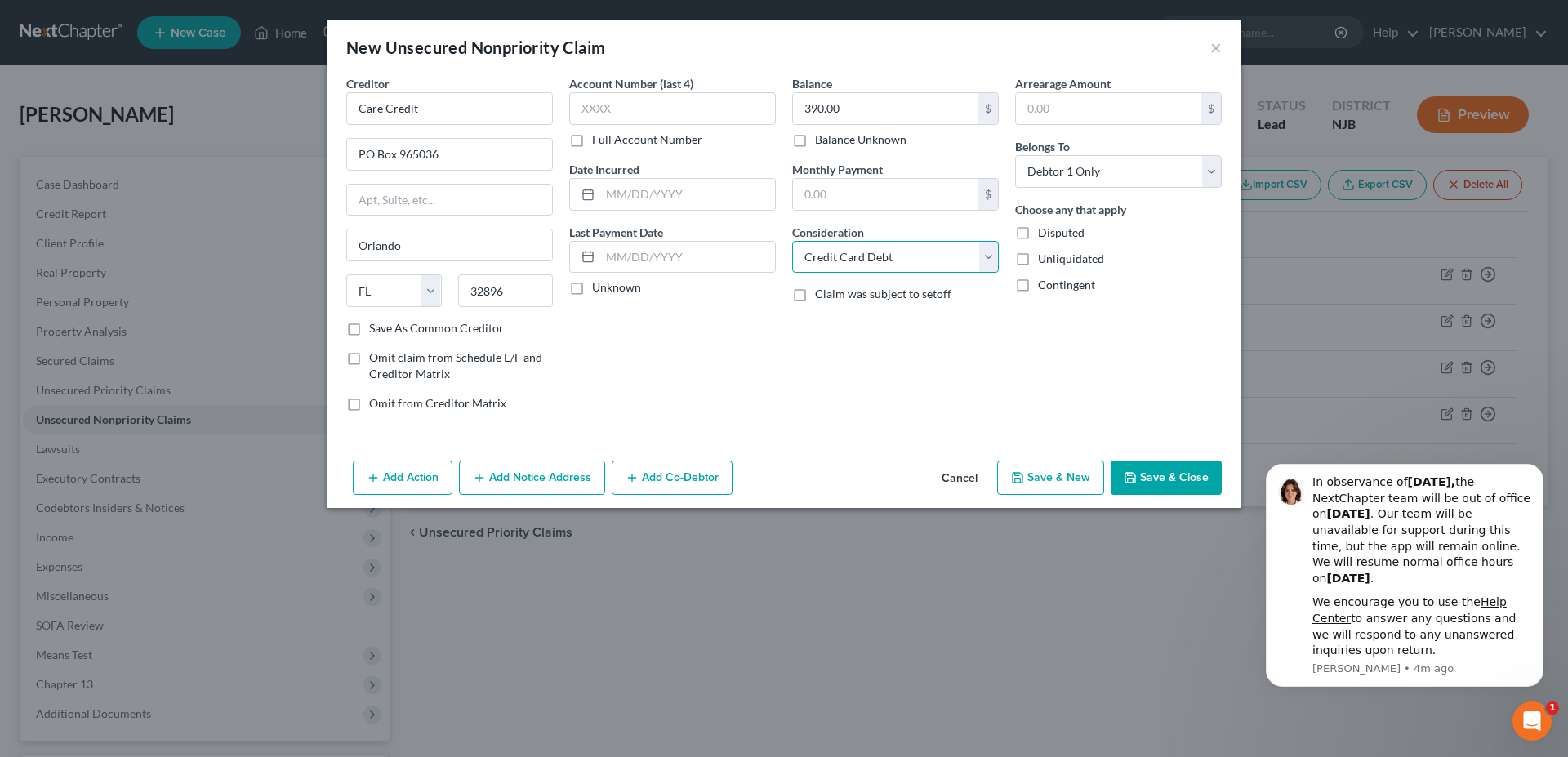
click option "Credit Card Debt" at bounding box center [0, 0] width 0 height 0
click at [1012, 477] on button "Save & New" at bounding box center [1050, 478] width 107 height 34
select select "0"
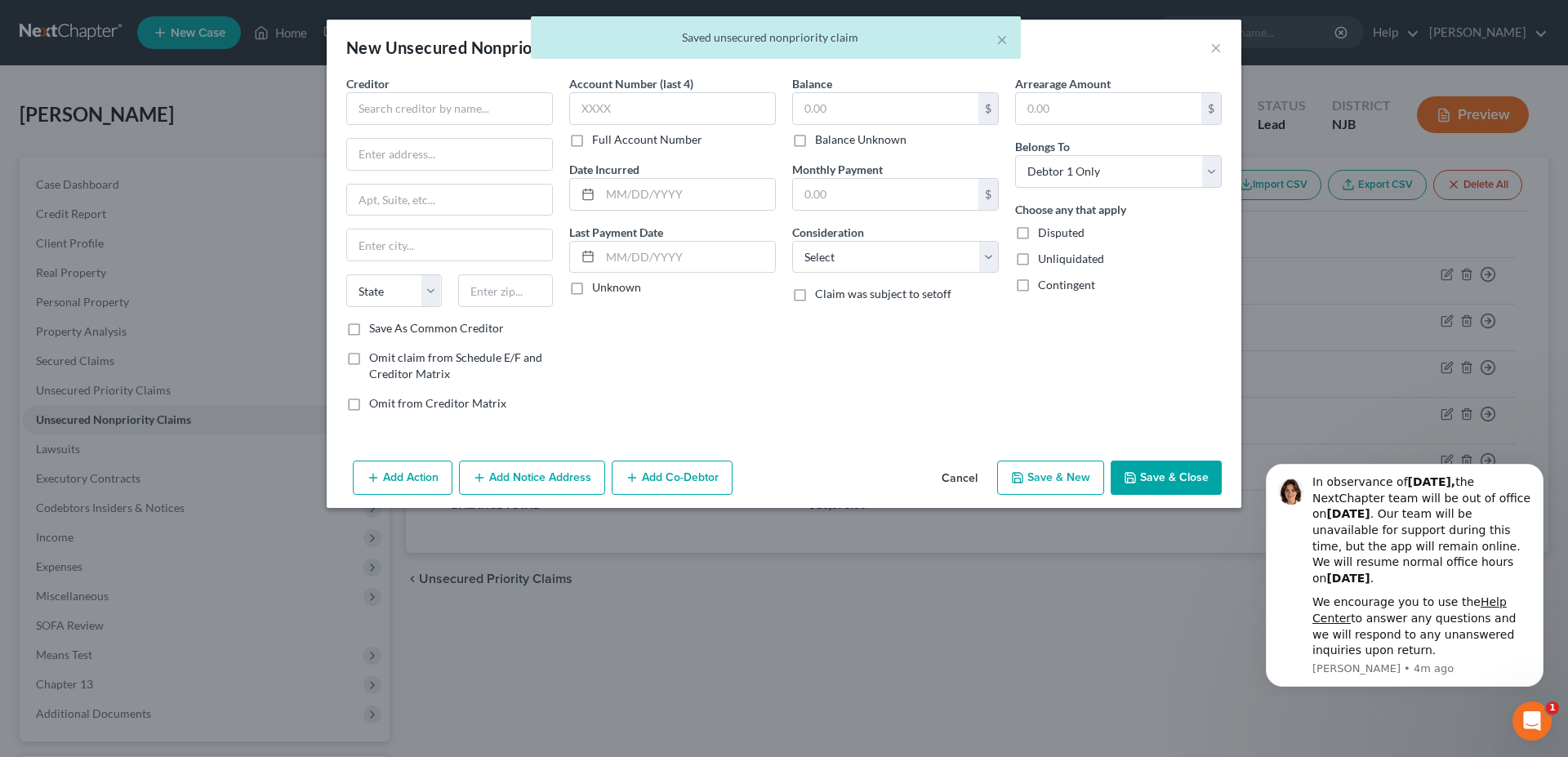
type input "0.00"
click at [398, 112] on input "text" at bounding box center [449, 108] width 207 height 32
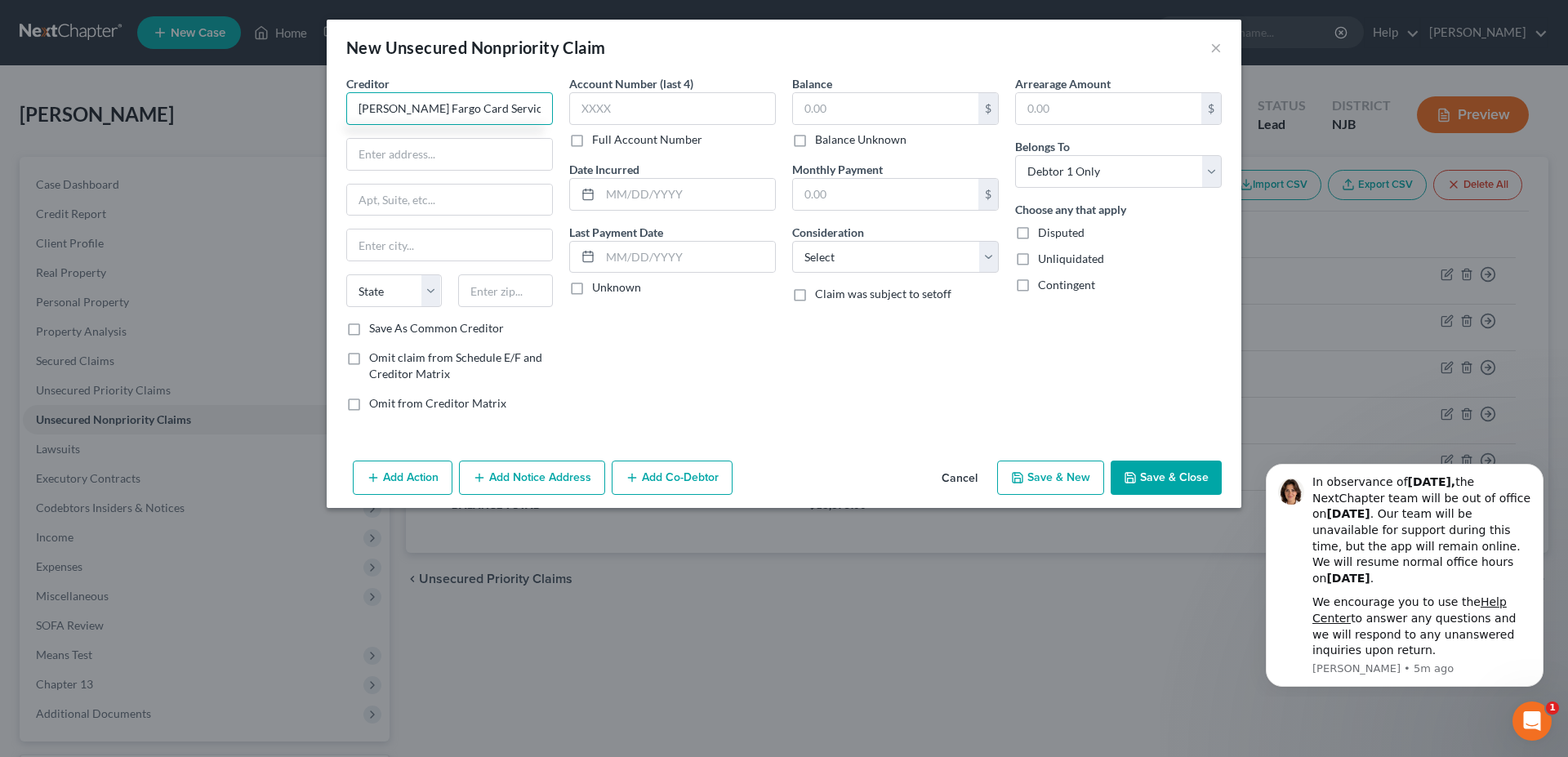
type input "Wells Fargo Card Service"
type input "PO Box 393"
type input "6"
type input "55480"
click at [657, 400] on div "Account Number (last 4) Full Account Number Date Incurred Last Payment Date Unk…" at bounding box center [672, 249] width 223 height 350
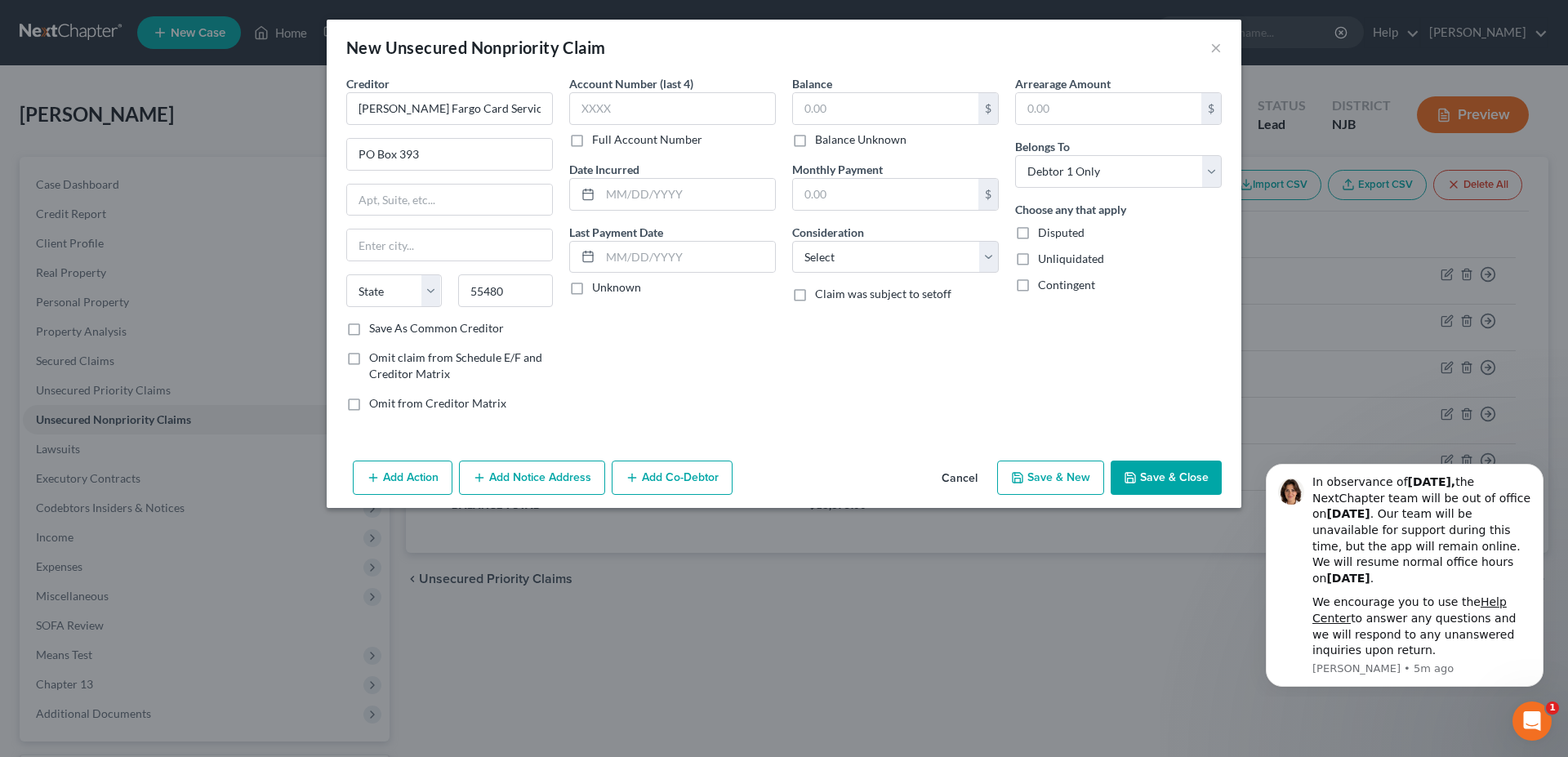
type input "Minneapolis"
select select "24"
click at [657, 400] on div "Account Number (last 4) Full Account Number Date Incurred Last Payment Date Unk…" at bounding box center [672, 249] width 223 height 350
click at [837, 108] on input "text" at bounding box center [885, 108] width 186 height 31
type input "6,824.00"
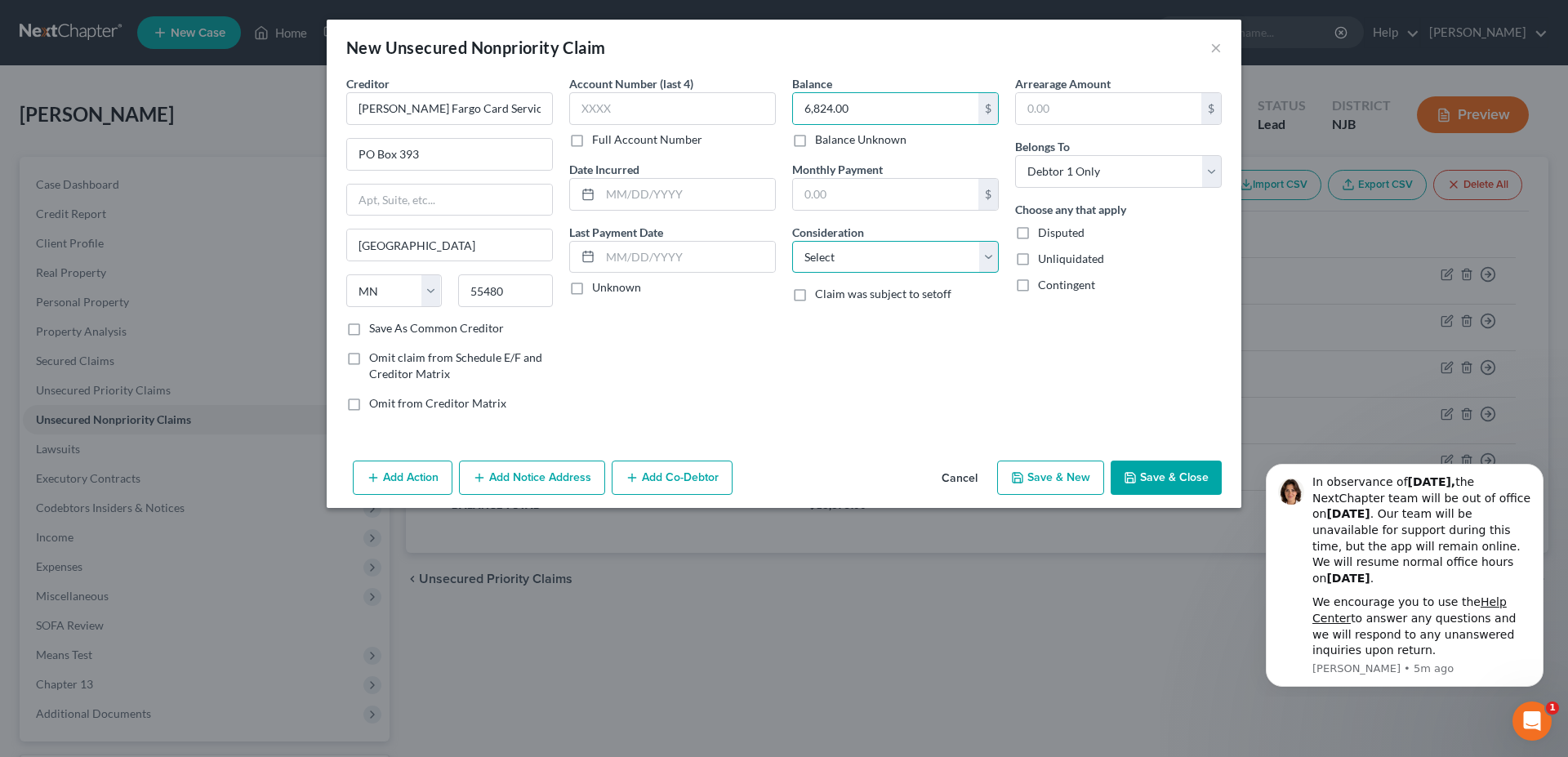
click at [792, 241] on select "Select Cable / Satellite Services Collection Agency Credit Card Debt Debt Couns…" at bounding box center [895, 257] width 207 height 32
select select "2"
click option "Credit Card Debt" at bounding box center [0, 0] width 0 height 0
click at [1017, 478] on icon "button" at bounding box center [1017, 478] width 13 height 13
select select "0"
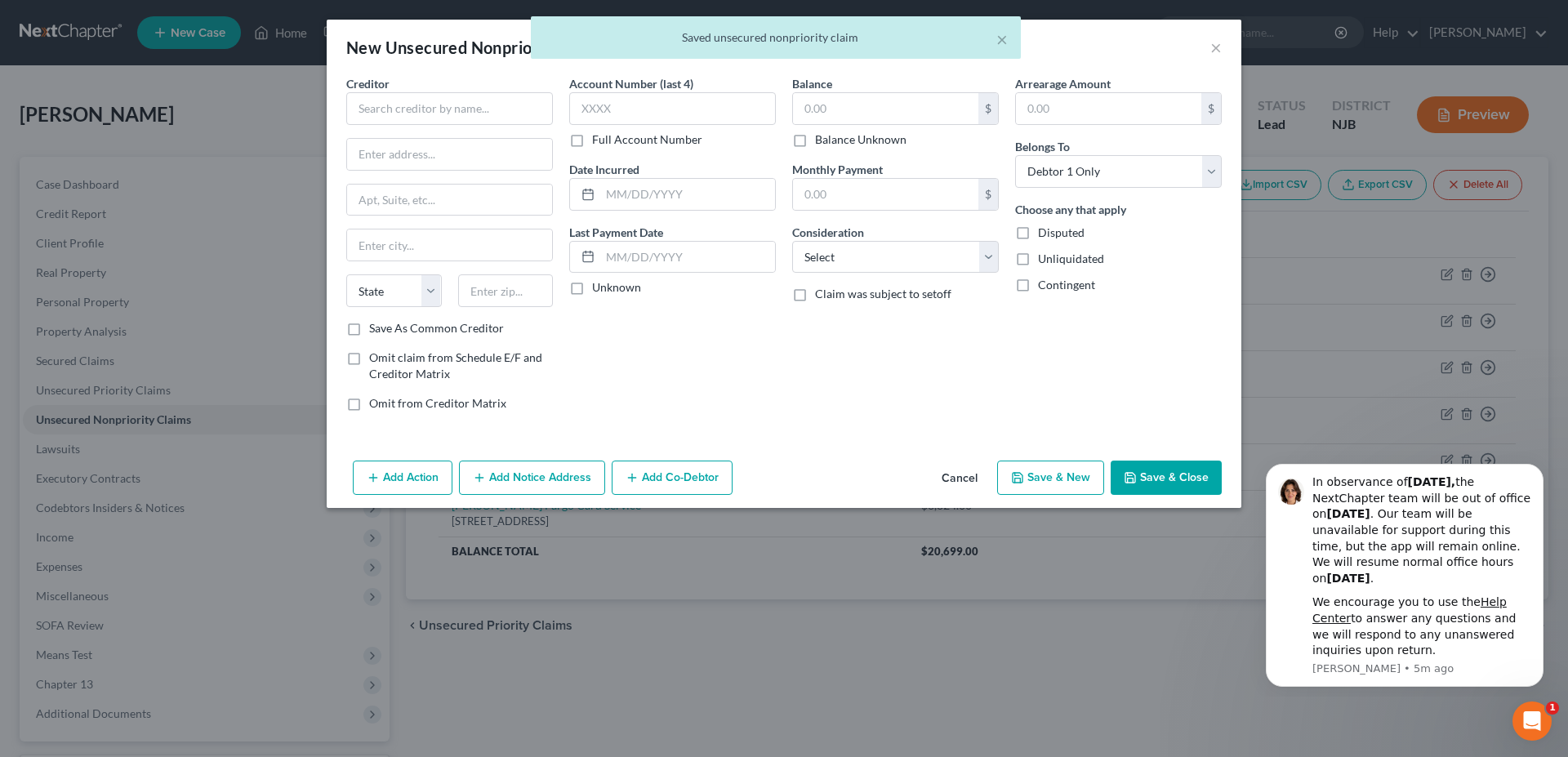
type input "0.00"
click at [402, 103] on input "text" at bounding box center [449, 108] width 207 height 32
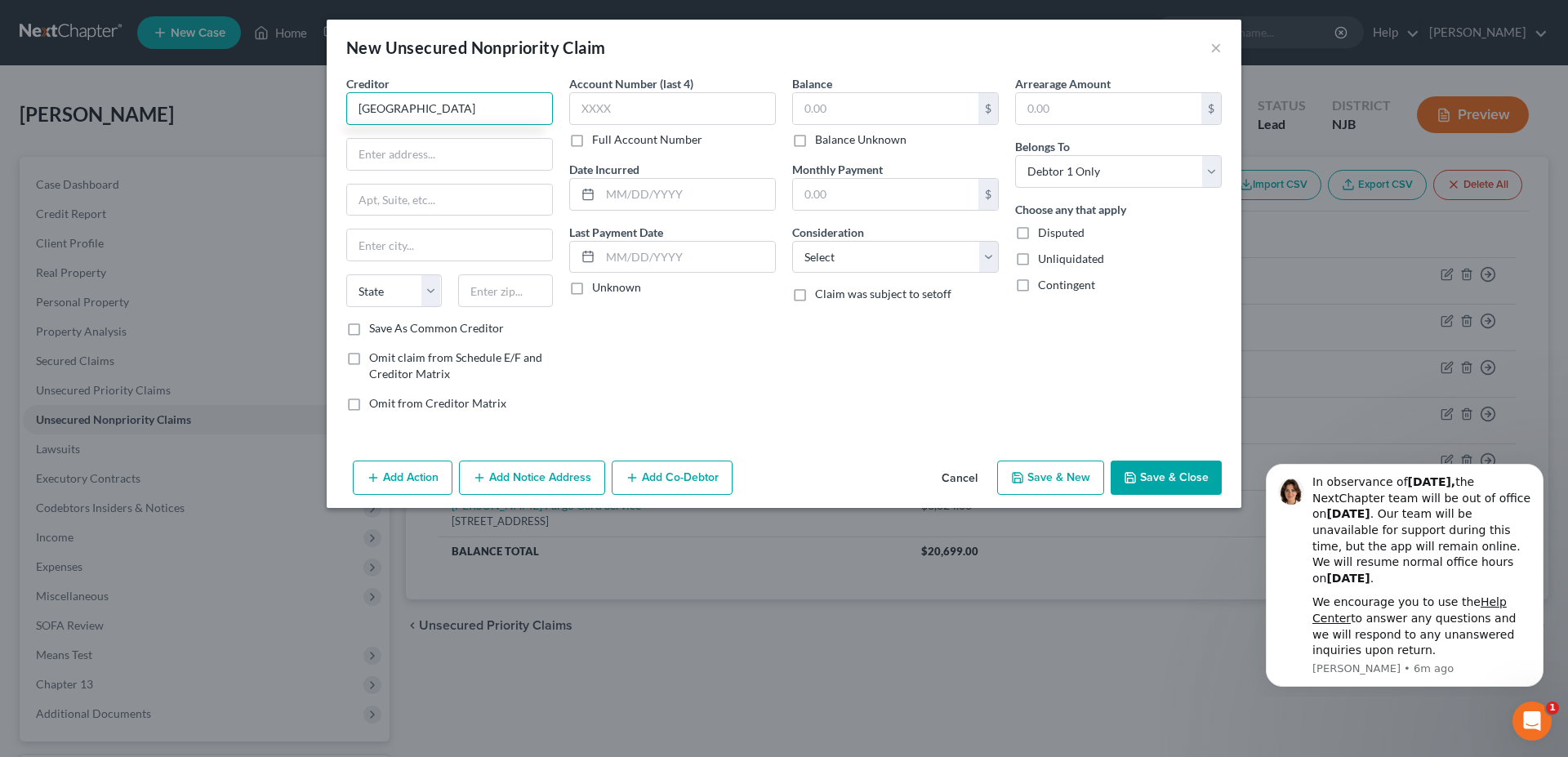
type input "Inspira Hospital"
type input "1505 W. Sherman Ave."
type input "08360"
type input "Vineland"
select select "33"
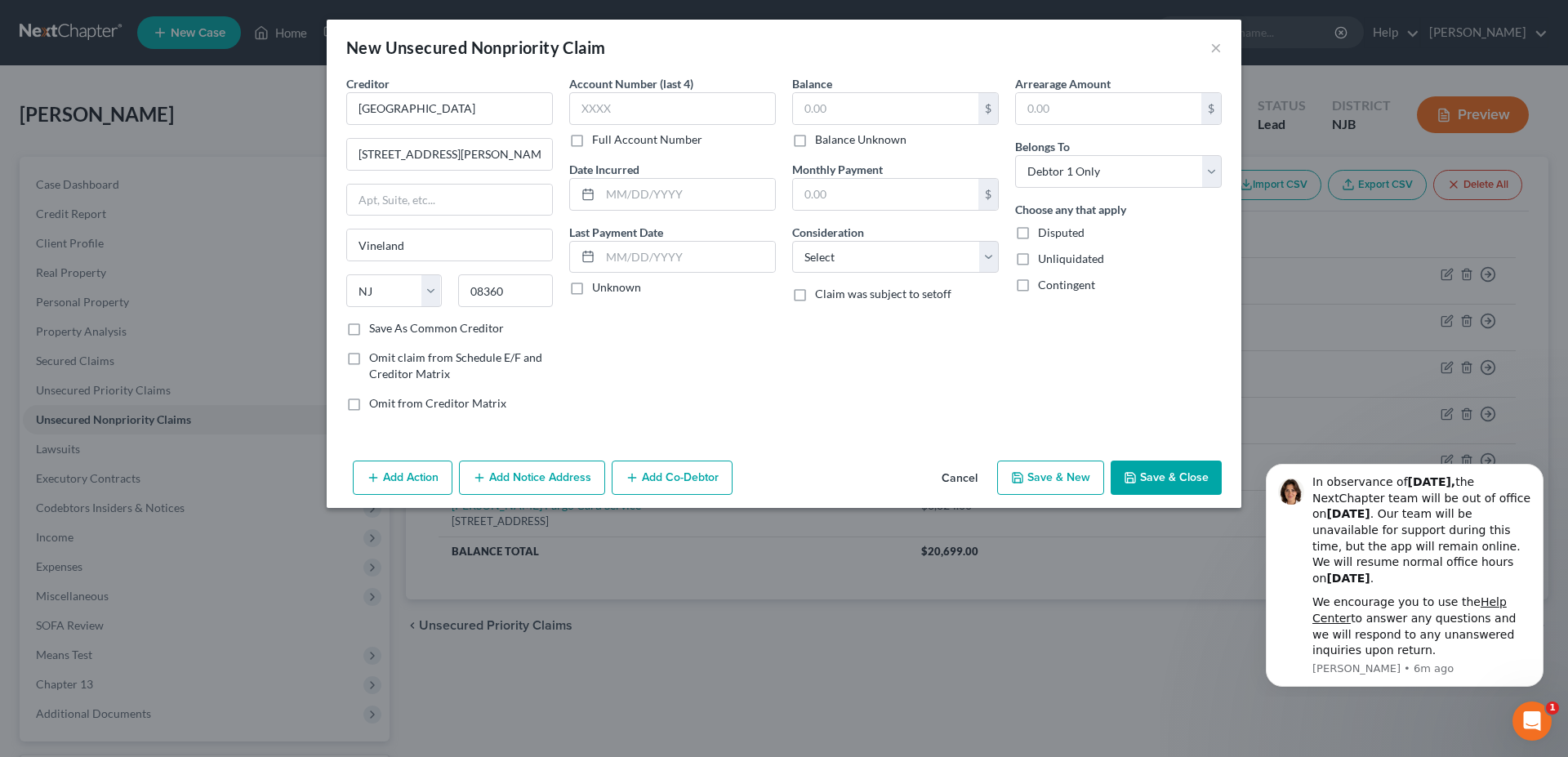
click at [685, 364] on div "Account Number (last 4) Full Account Number Date Incurred Last Payment Date Unk…" at bounding box center [672, 249] width 223 height 350
click at [840, 109] on input "text" at bounding box center [885, 108] width 186 height 31
type input "376.00"
click at [792, 241] on select "Select Cable / Satellite Services Collection Agency Credit Card Debt Debt Couns…" at bounding box center [895, 257] width 207 height 32
select select "9"
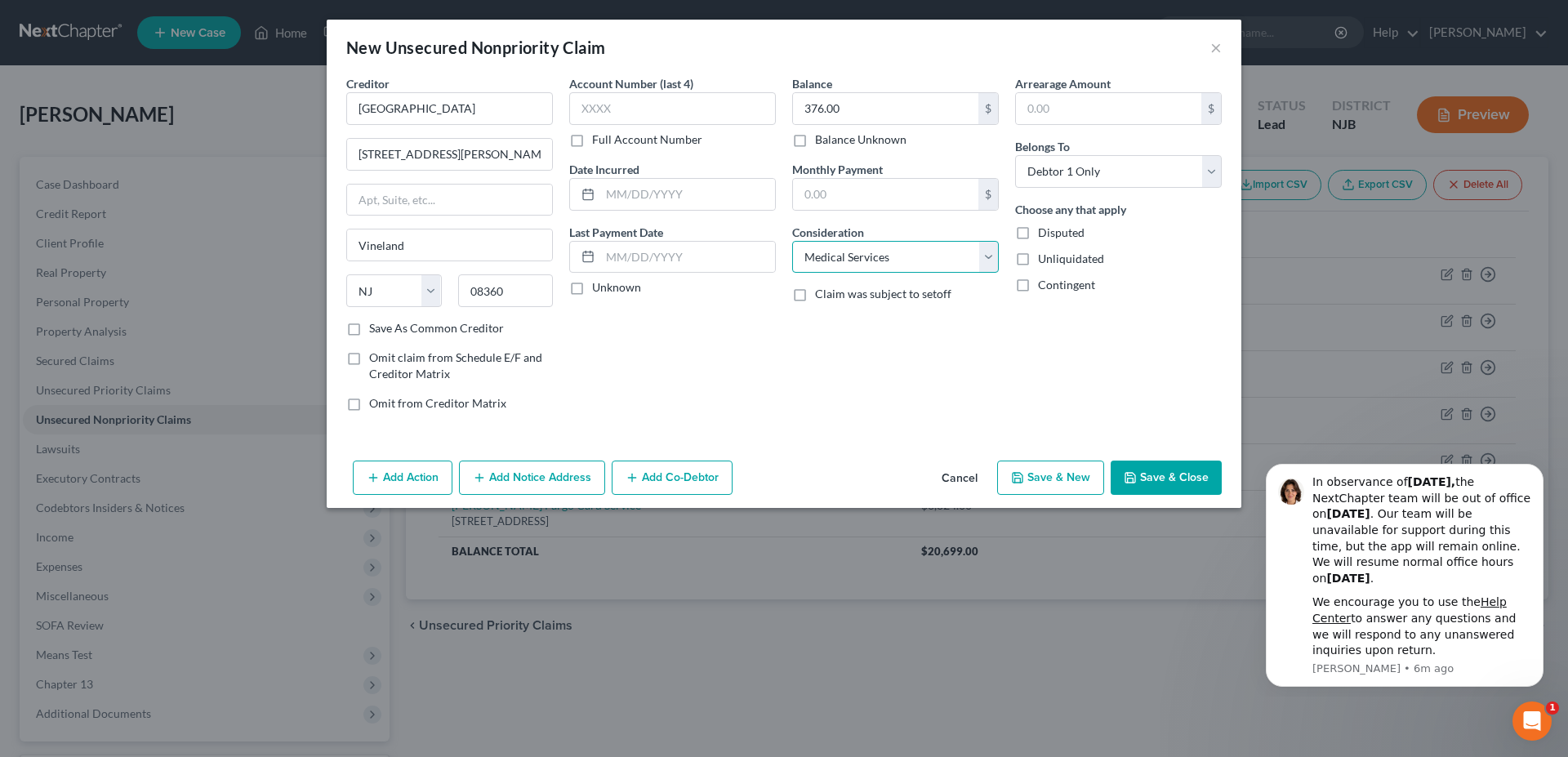
click option "Medical Services" at bounding box center [0, 0] width 0 height 0
click at [1014, 479] on icon "button" at bounding box center [1017, 478] width 13 height 13
select select "0"
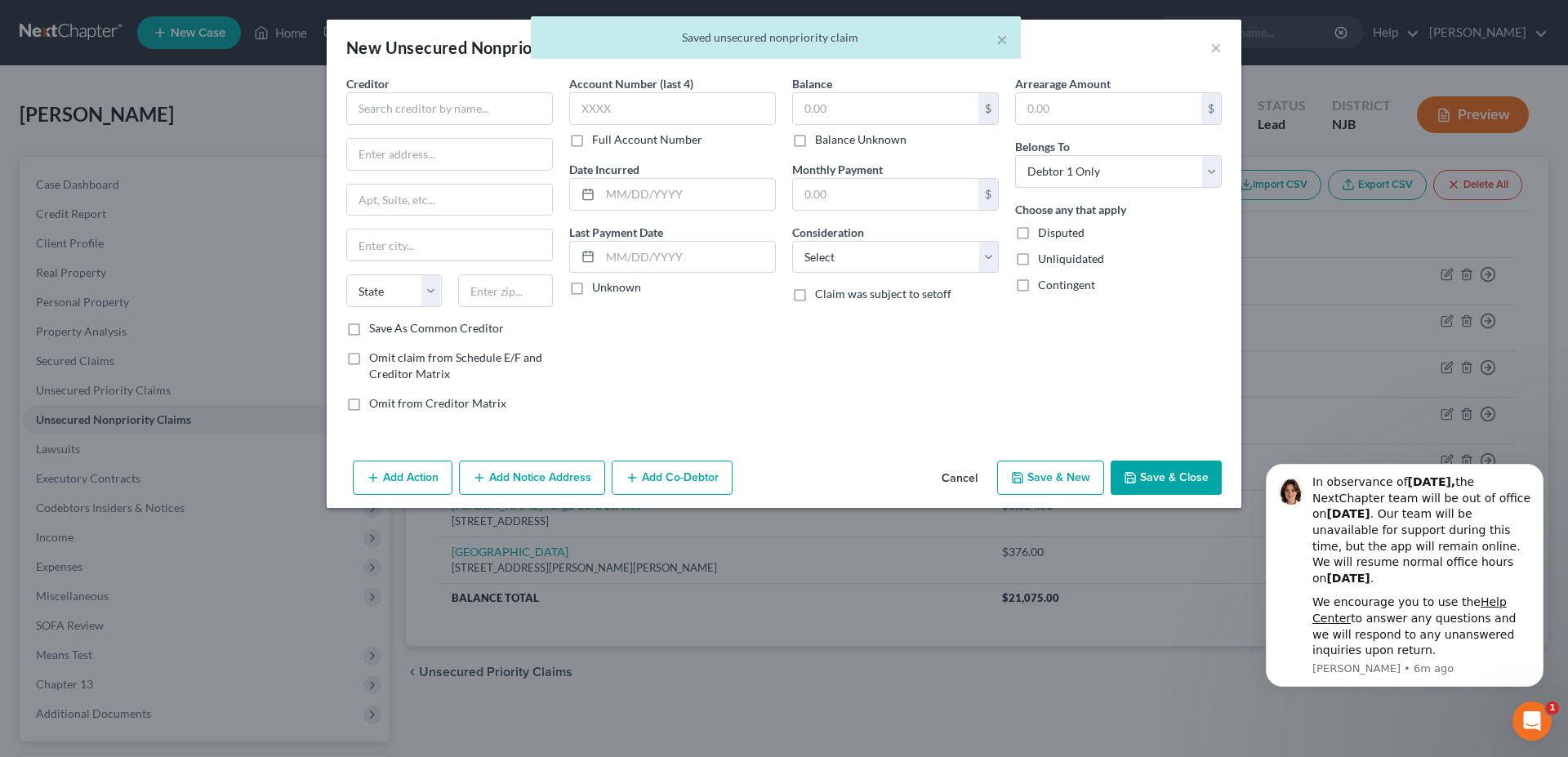
type input "0.00"
click at [385, 107] on input "text" at bounding box center [449, 108] width 207 height 32
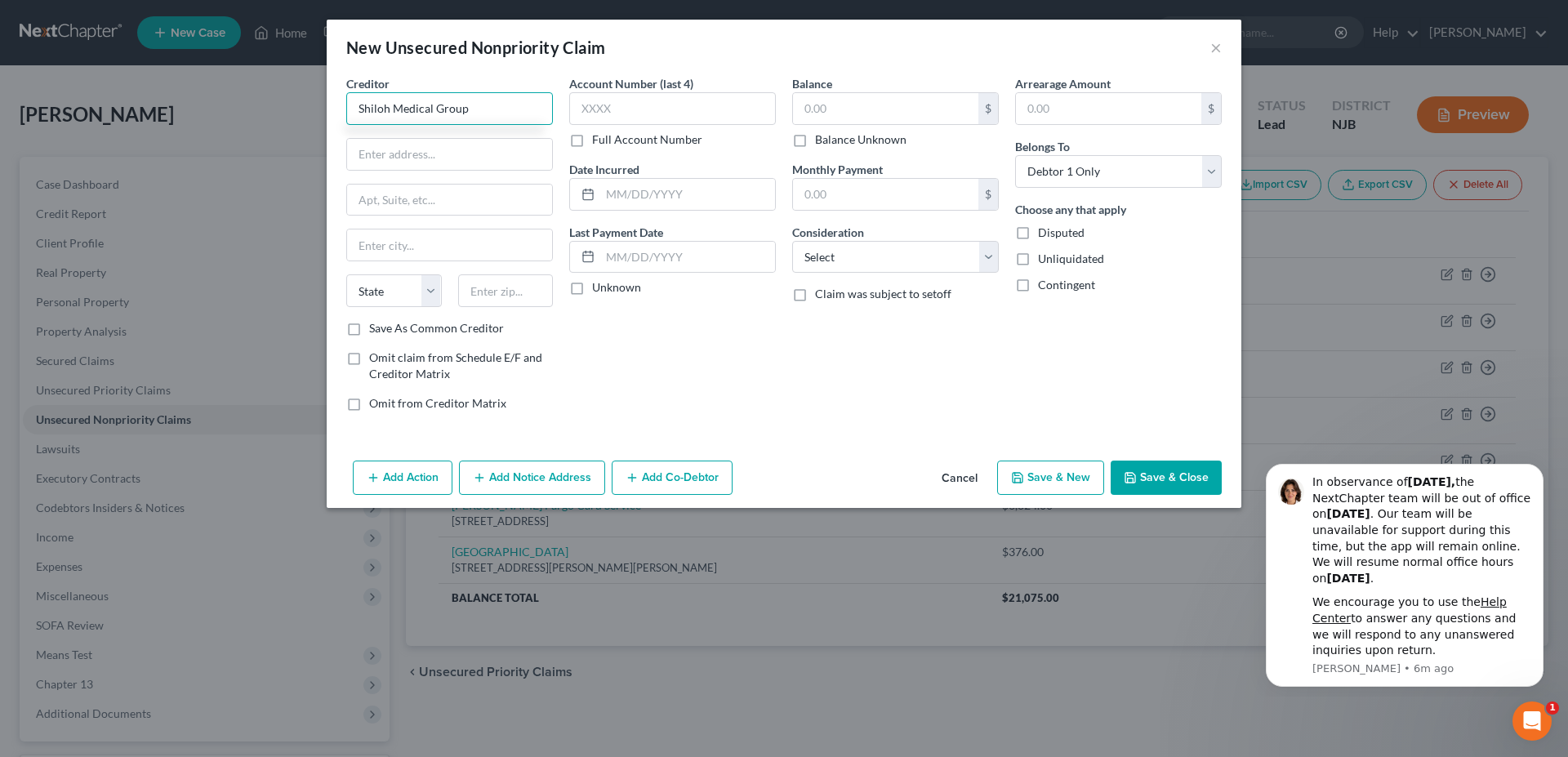
type input "Shiloh Medical Group"
type input "851 Main Street"
type input "08353"
click at [661, 370] on div "Account Number (last 4) Full Account Number Date Incurred Last Payment Date Unk…" at bounding box center [672, 249] width 223 height 350
type input "Shiloh"
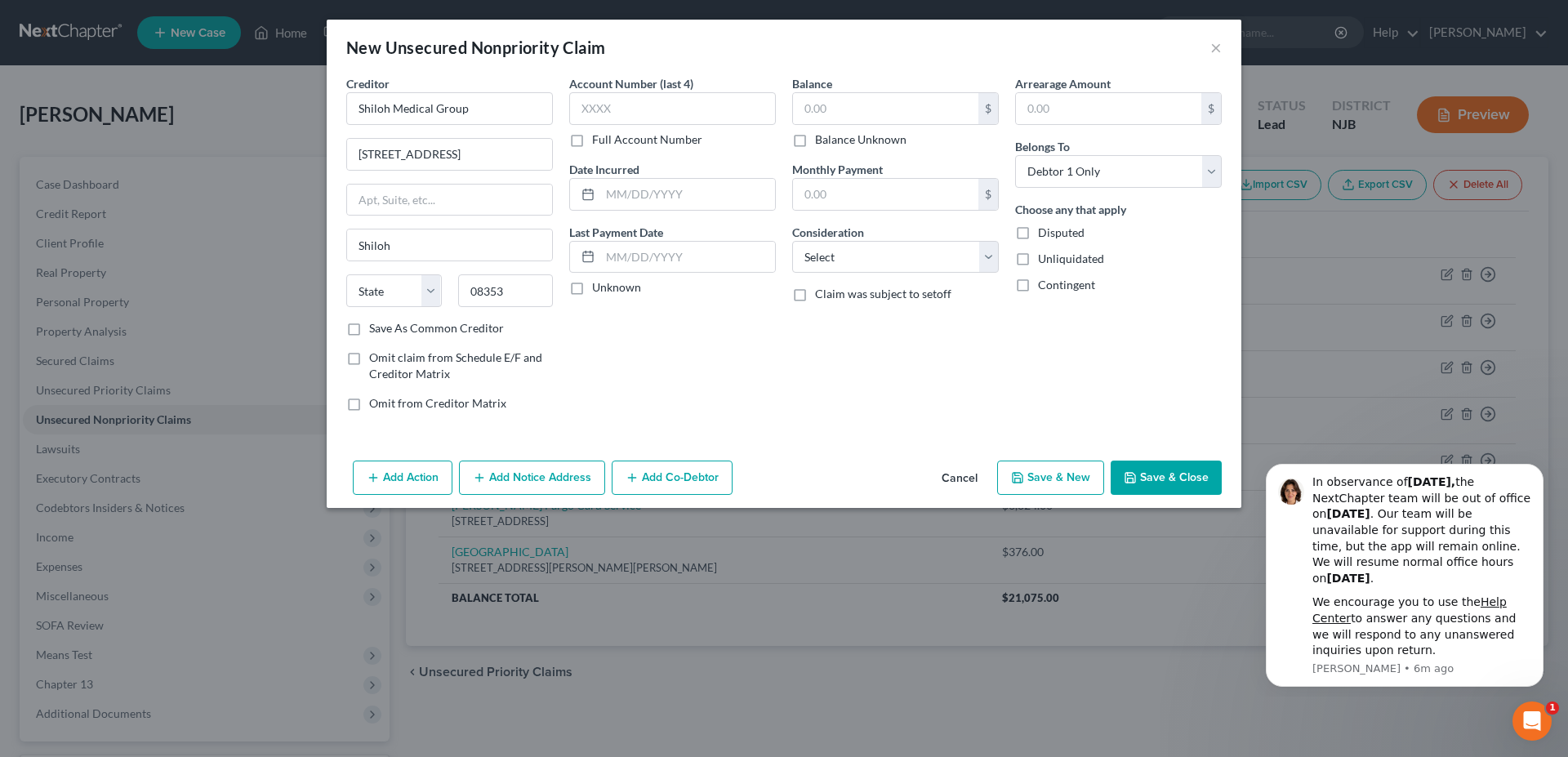
select select "33"
click at [661, 370] on div "Account Number (last 4) Full Account Number Date Incurred Last Payment Date Unk…" at bounding box center [672, 249] width 223 height 350
click at [844, 107] on input "text" at bounding box center [885, 108] width 186 height 31
type input "15.00"
select select "9"
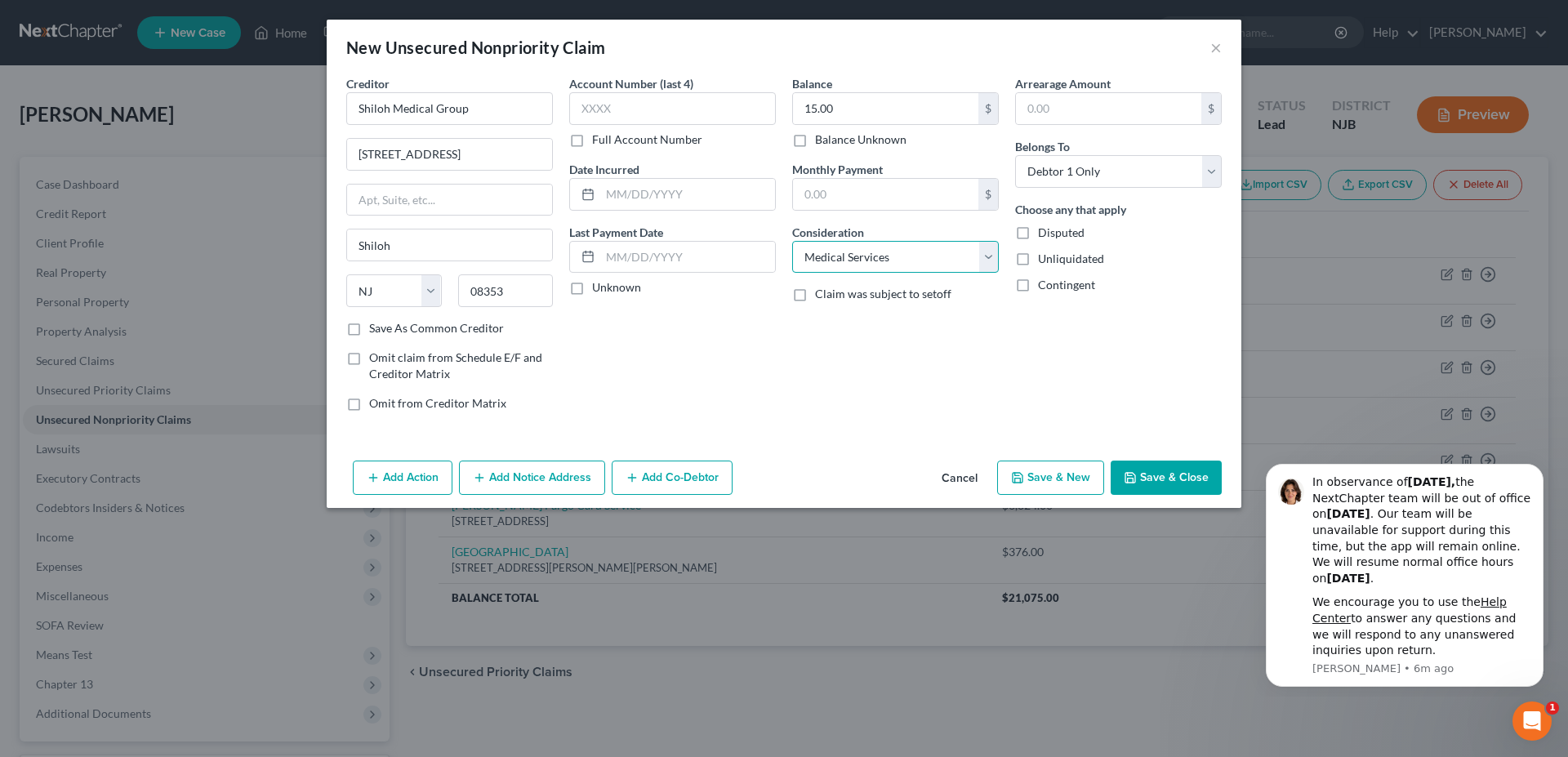
click option "Medical Services" at bounding box center [0, 0] width 0 height 0
click at [1022, 480] on icon "button" at bounding box center [1017, 478] width 13 height 13
select select "0"
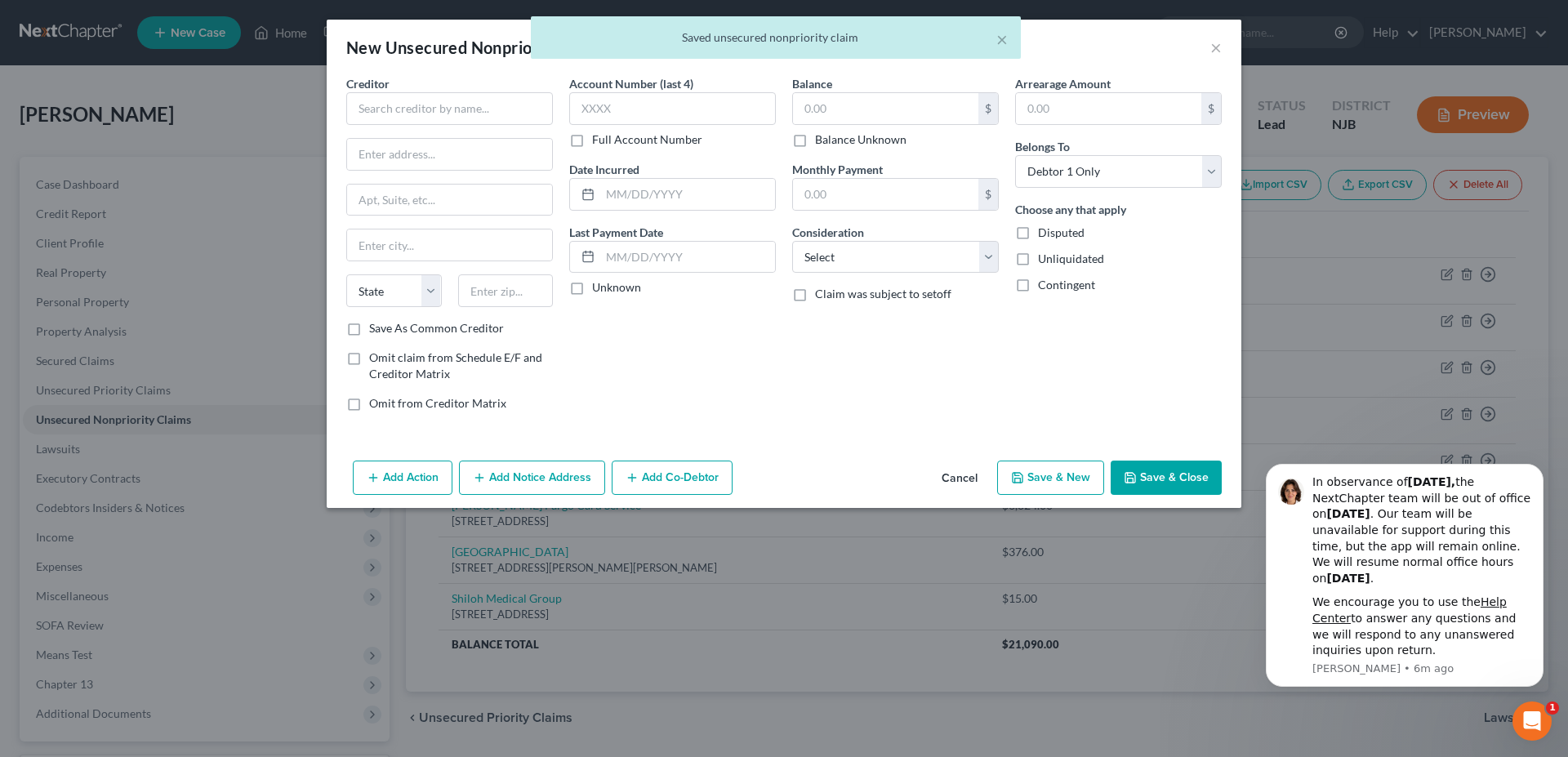
type input "0.00"
click at [401, 112] on input "text" at bounding box center [449, 108] width 207 height 32
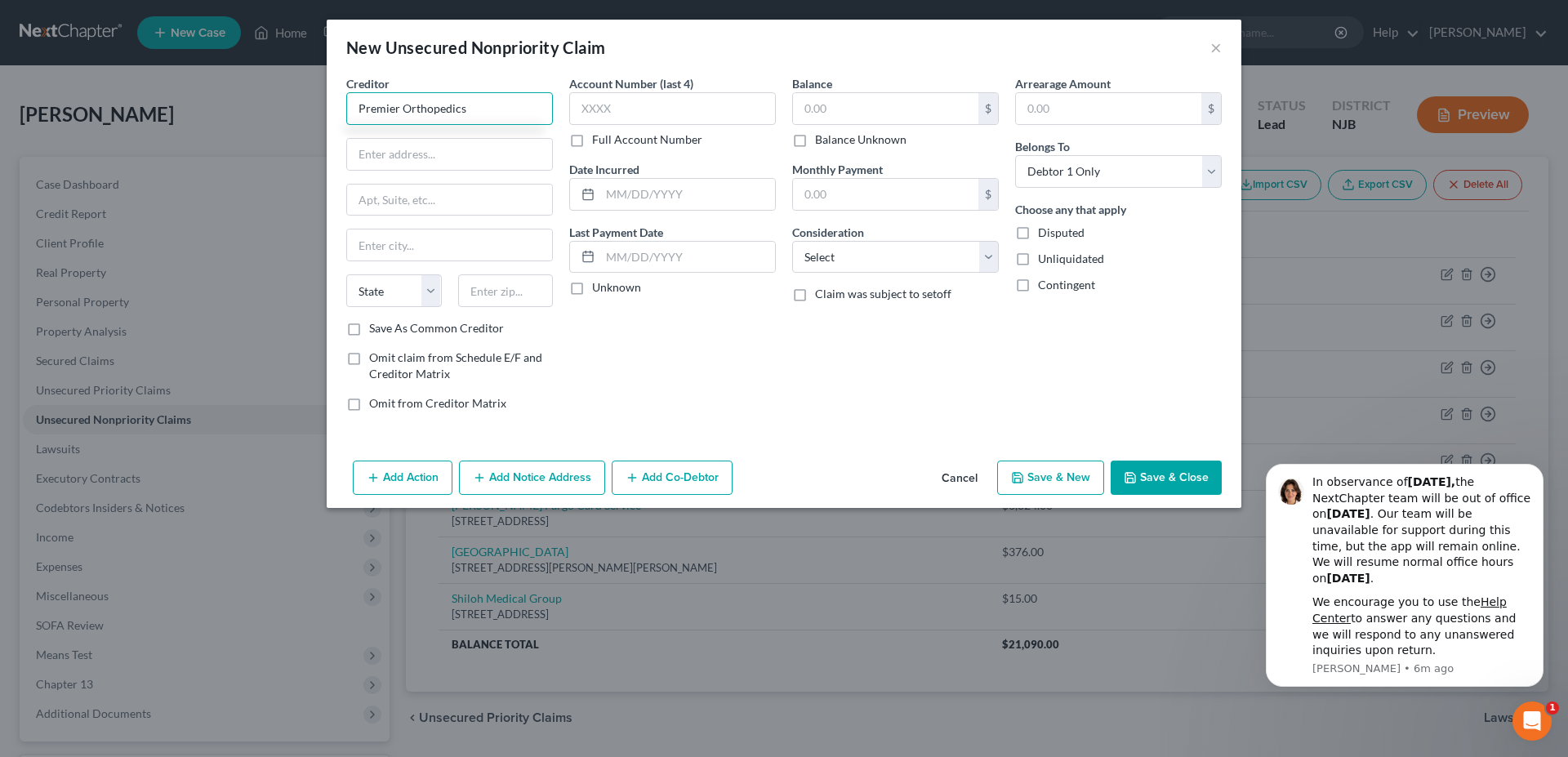
type input "Premier Orthopedics"
type input "352 S. Delsea Drive"
type input "08360"
type input "Vineland"
select select "33"
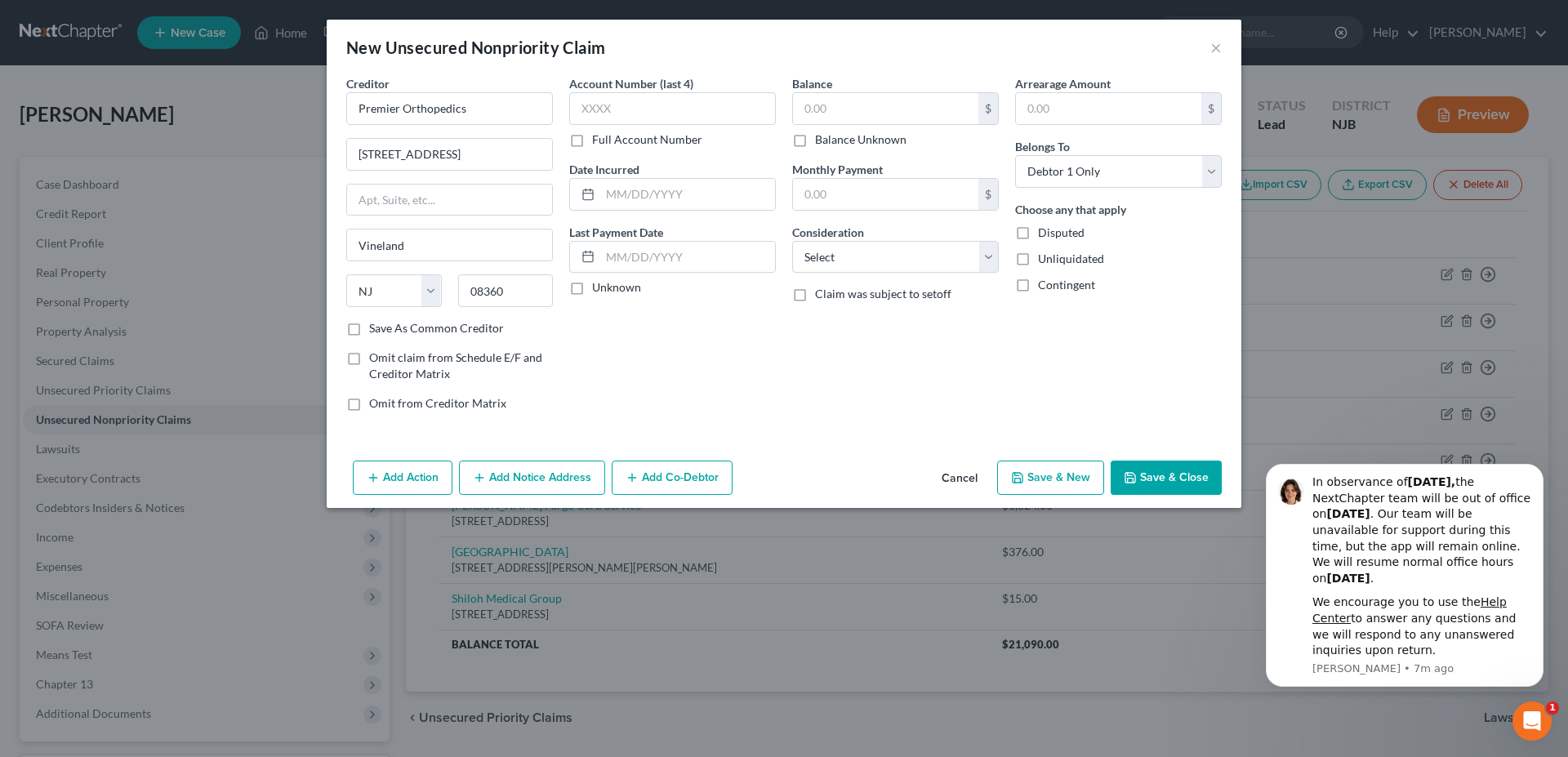
click at [721, 359] on div "Account Number (last 4) Full Account Number Date Incurred Last Payment Date Unk…" at bounding box center [672, 249] width 223 height 350
click at [866, 115] on input "text" at bounding box center [885, 108] width 186 height 31
type input "50.00"
click at [792, 241] on select "Select Cable / Satellite Services Collection Agency Credit Card Debt Debt Couns…" at bounding box center [895, 257] width 207 height 32
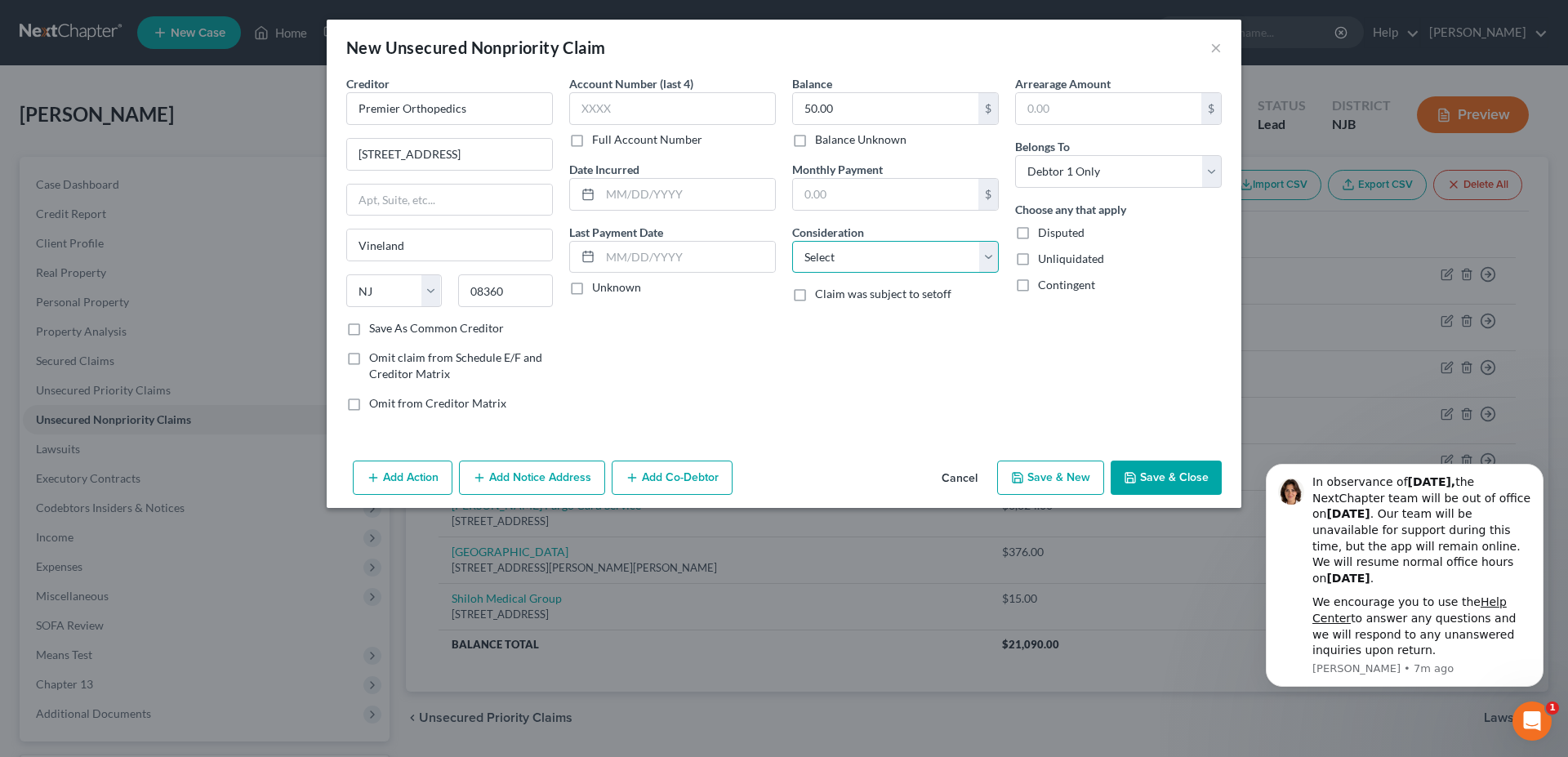
click at [992, 256] on select "Select Cable / Satellite Services Collection Agency Credit Card Debt Debt Couns…" at bounding box center [895, 257] width 207 height 32
click at [792, 241] on select "Select Cable / Satellite Services Collection Agency Credit Card Debt Debt Couns…" at bounding box center [895, 257] width 207 height 32
select select "9"
click option "Medical Services" at bounding box center [0, 0] width 0 height 0
click at [1022, 477] on icon "button" at bounding box center [1017, 478] width 9 height 9
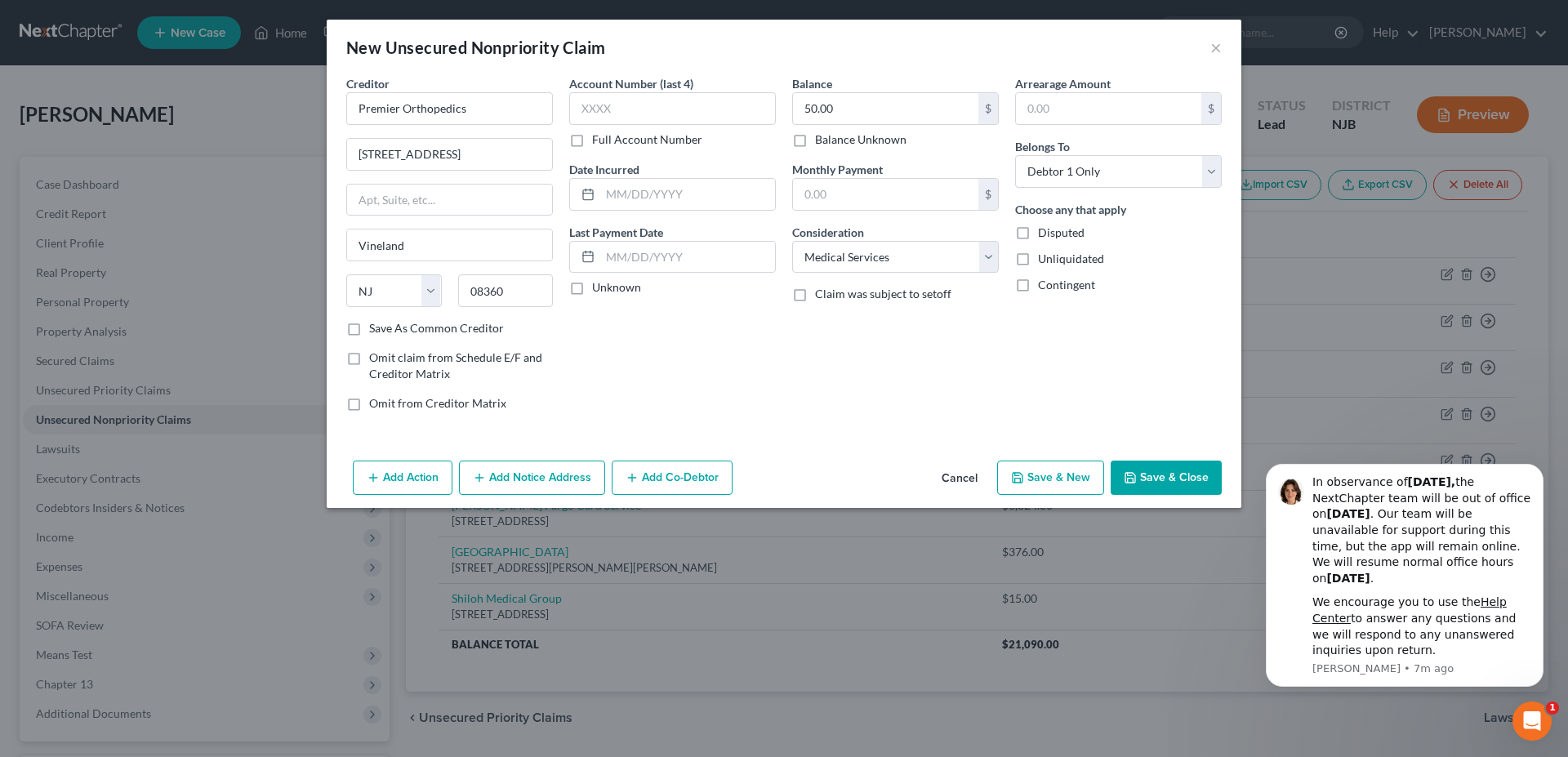
select select "0"
type input "0.00"
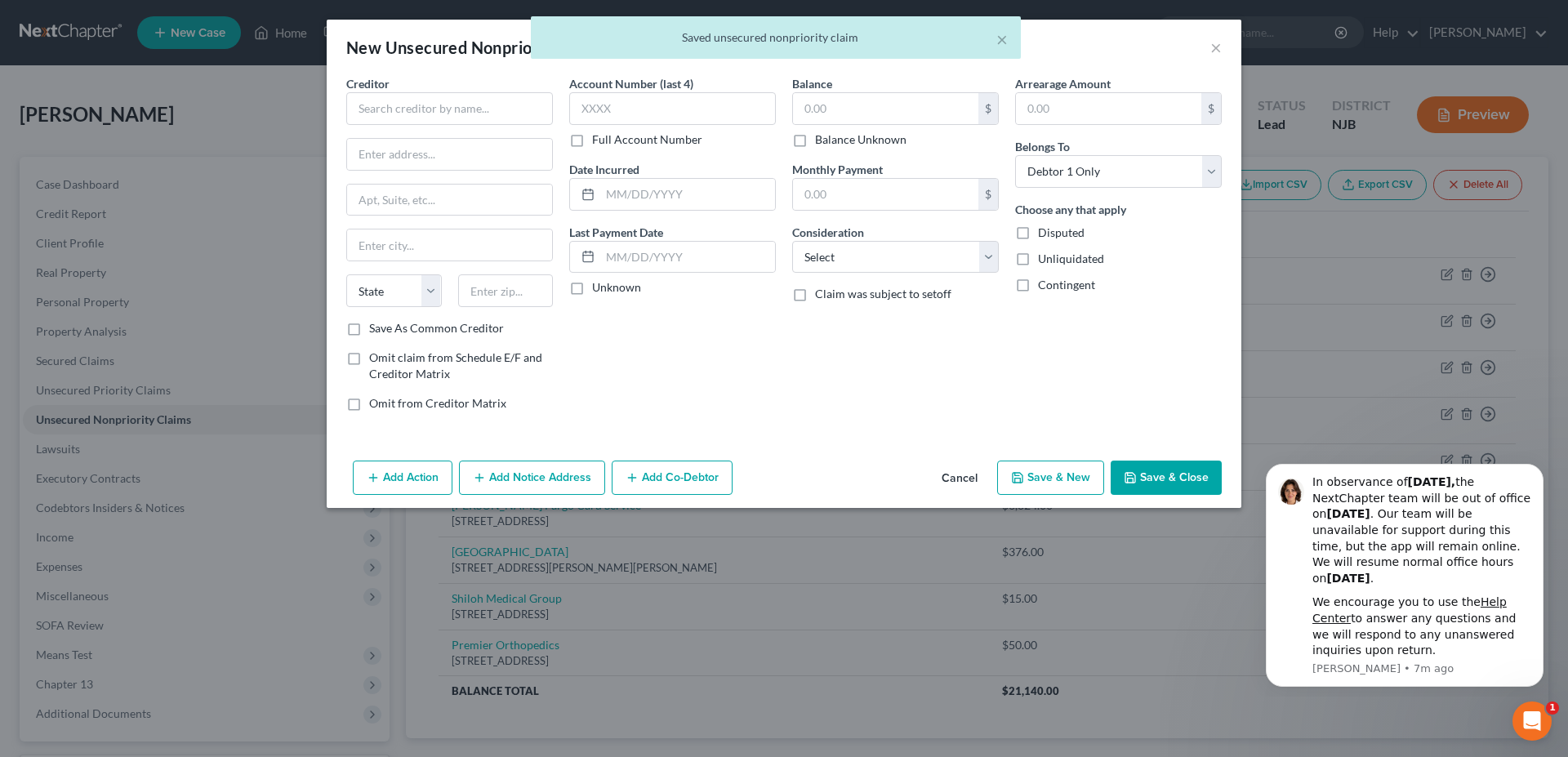
click at [1215, 50] on div "× Saved unsecured nonpriority claim" at bounding box center [775, 41] width 1568 height 50
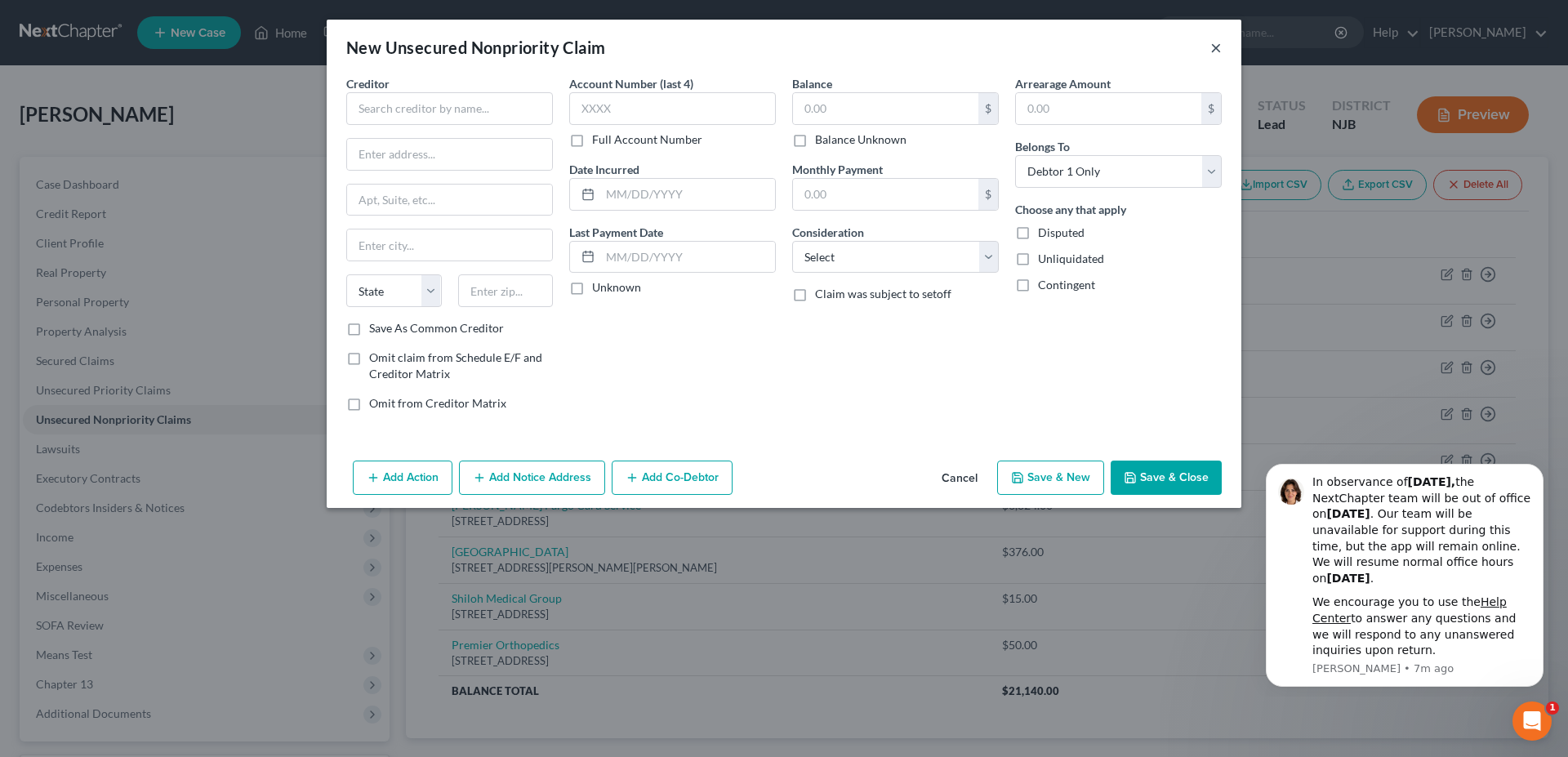
click at [1212, 43] on button "×" at bounding box center [1215, 47] width 11 height 20
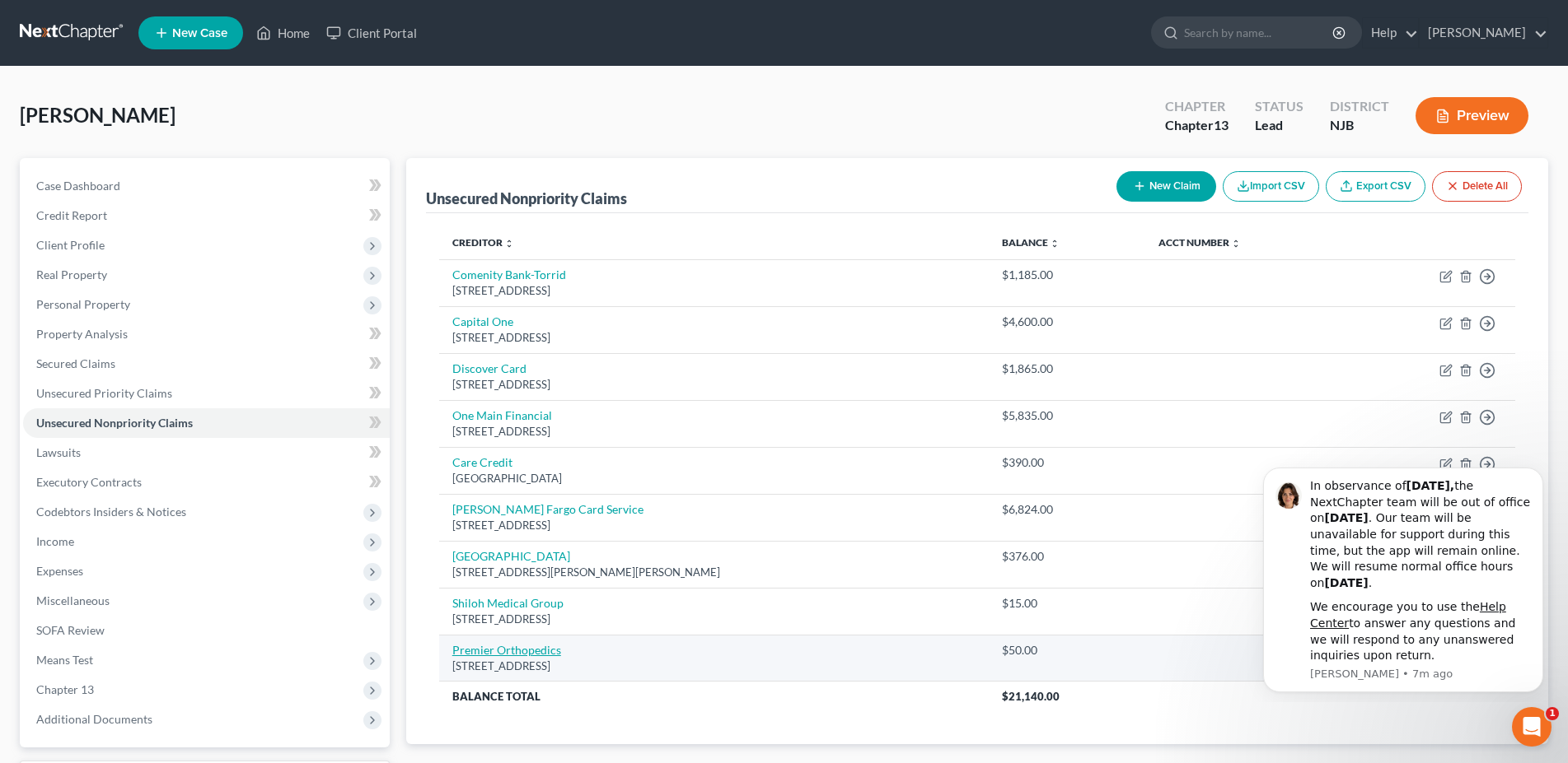
click at [502, 654] on link "Premier Orthopedics" at bounding box center [507, 650] width 109 height 14
select select "33"
select select "9"
select select "0"
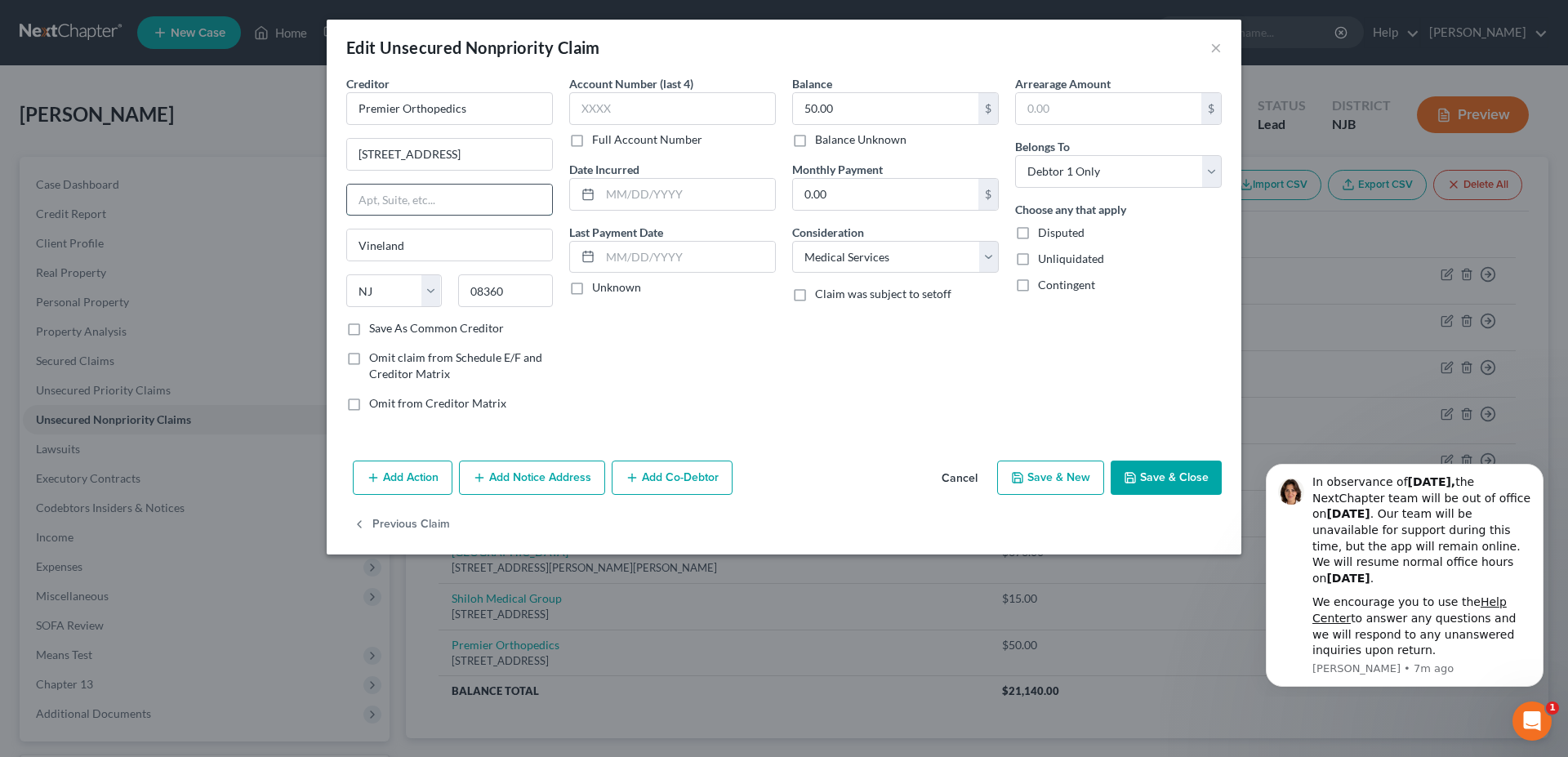
click at [374, 199] on input "text" at bounding box center [449, 200] width 205 height 31
type input "Suite C"
click at [1045, 484] on button "Save & New" at bounding box center [1050, 478] width 107 height 34
select select "0"
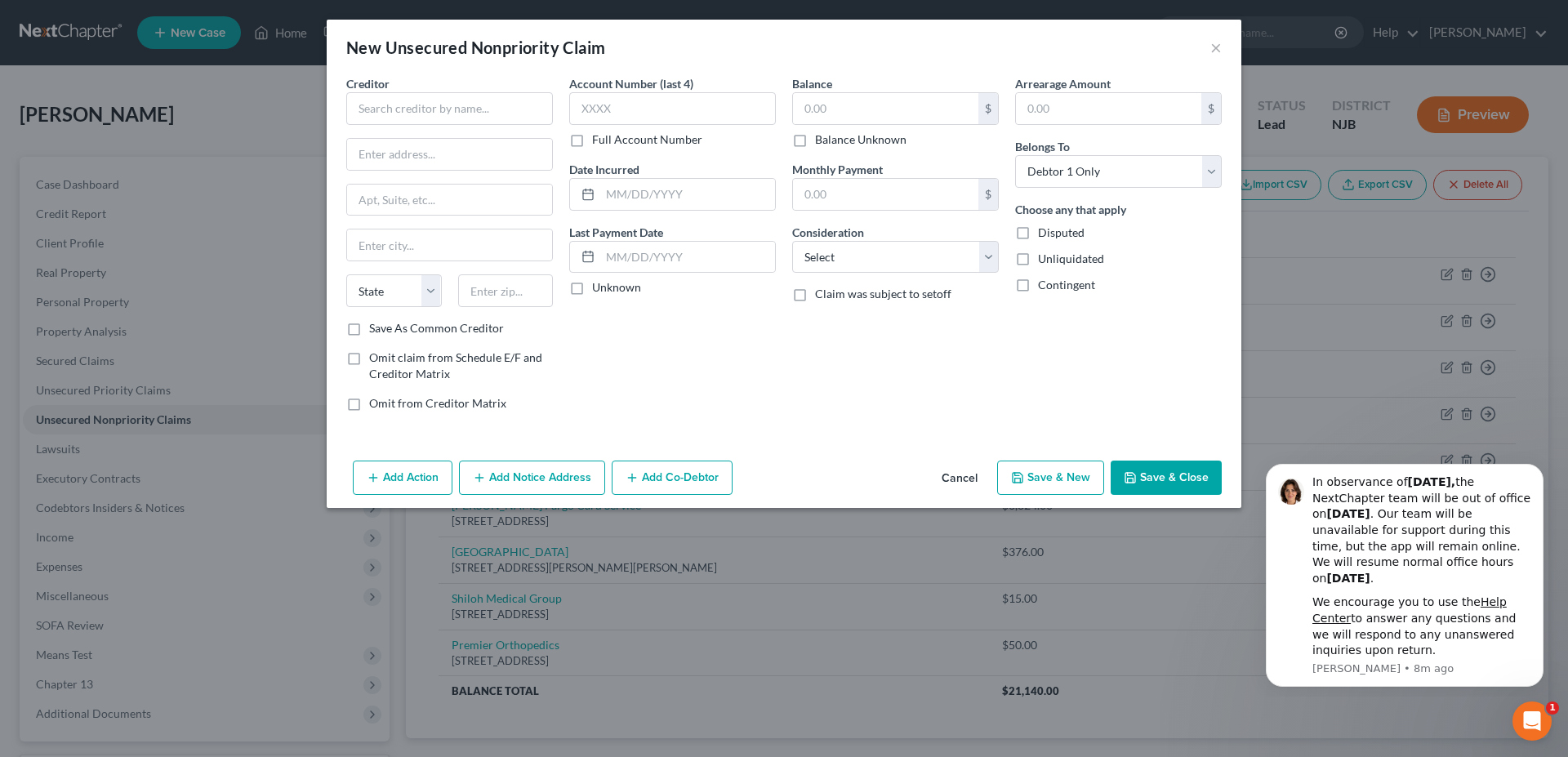
click at [673, 376] on div "Account Number (last 4) Full Account Number Date Incurred Last Payment Date Unk…" at bounding box center [672, 249] width 223 height 350
click at [1219, 48] on button "×" at bounding box center [1215, 47] width 11 height 20
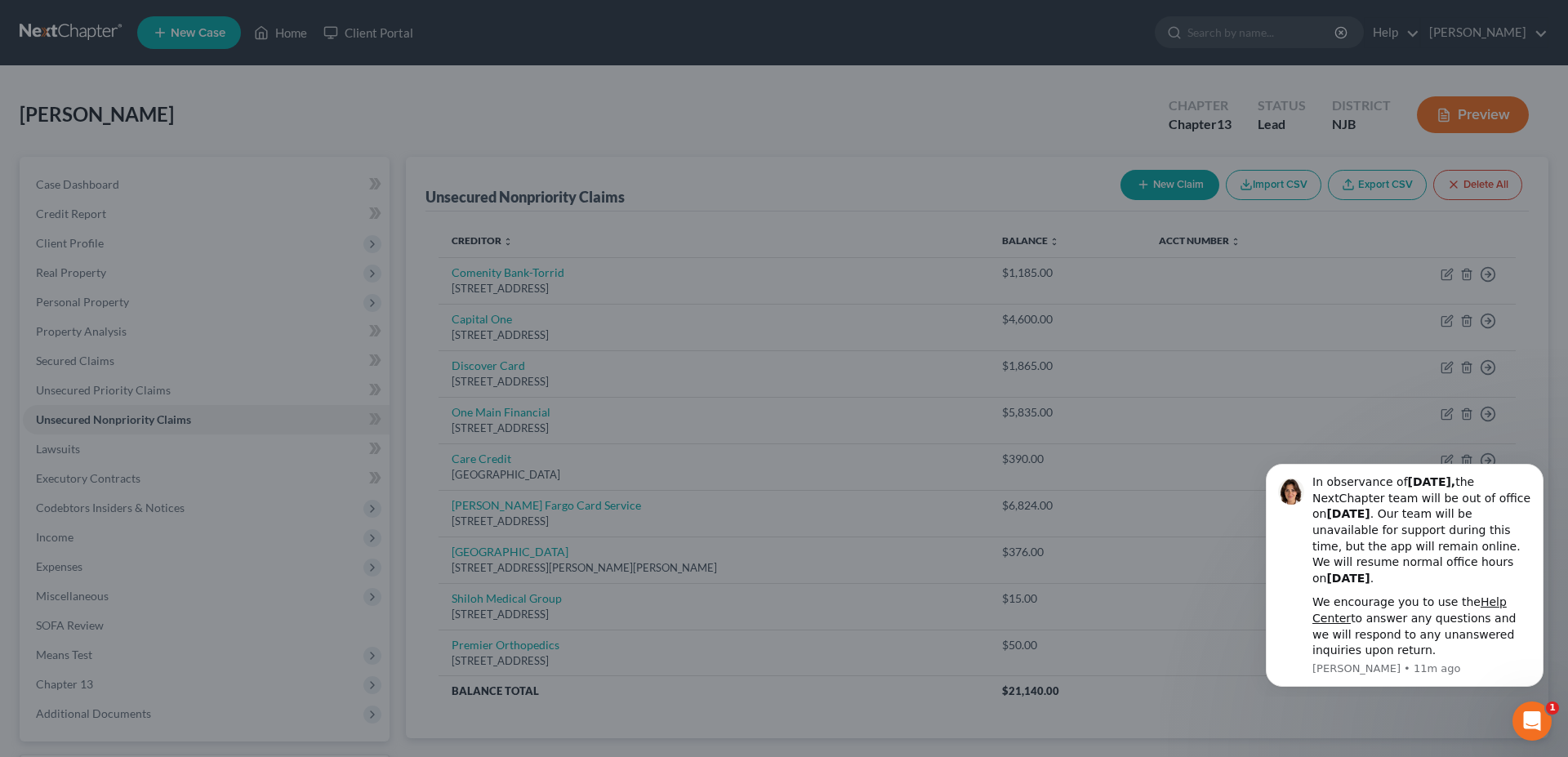
click at [1181, 51] on div "New Unsecured Nonpriority Claim ×" at bounding box center [783, 75] width 795 height 48
